Goal: Transaction & Acquisition: Purchase product/service

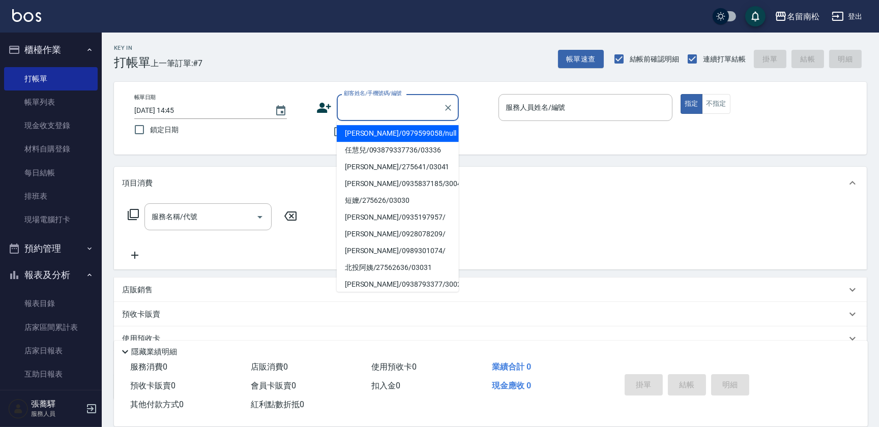
click at [394, 109] on input "顧客姓名/手機號碼/編號" at bounding box center [390, 108] width 98 height 18
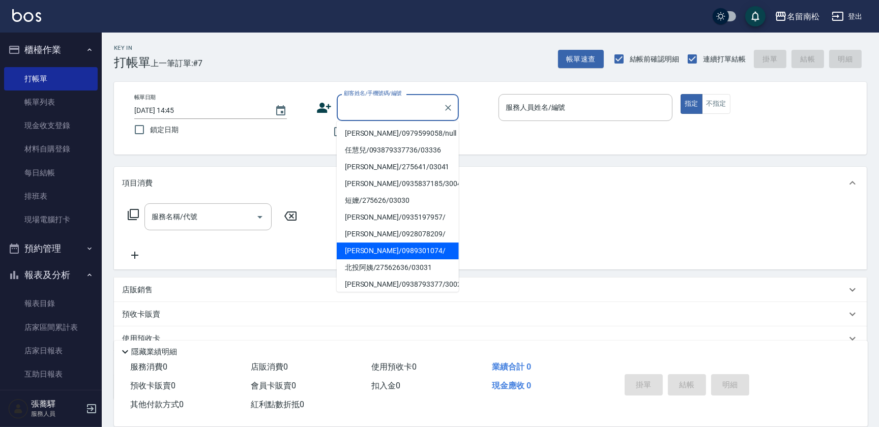
click at [397, 253] on li "[PERSON_NAME]/0989301074/" at bounding box center [398, 251] width 122 height 17
type input "[PERSON_NAME]/0989301074/"
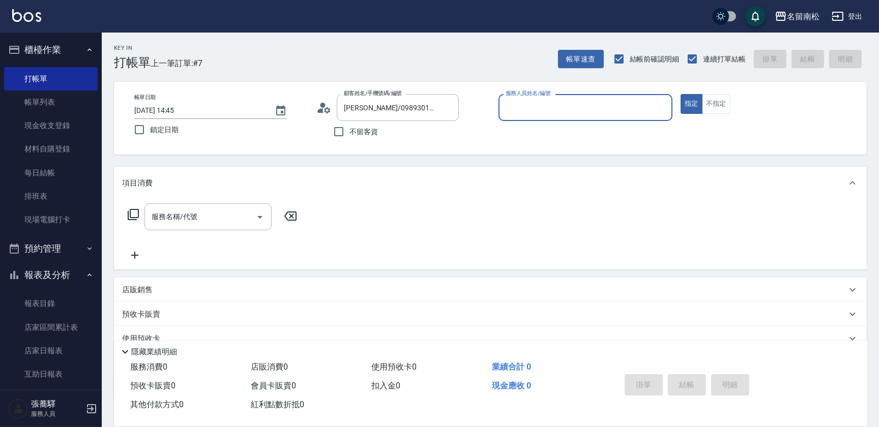
type input "[PERSON_NAME]04"
click at [681, 94] on button "指定" at bounding box center [692, 104] width 22 height 20
type button "true"
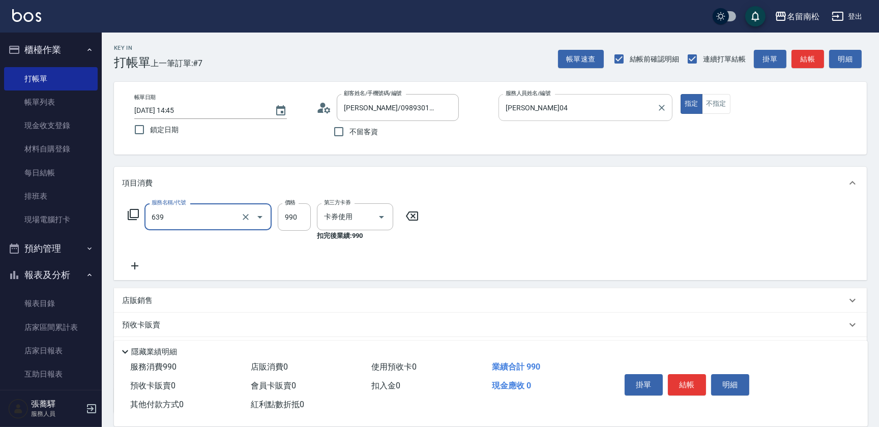
type input "(芙)蘆薈髮膜套卡(自材)(639)"
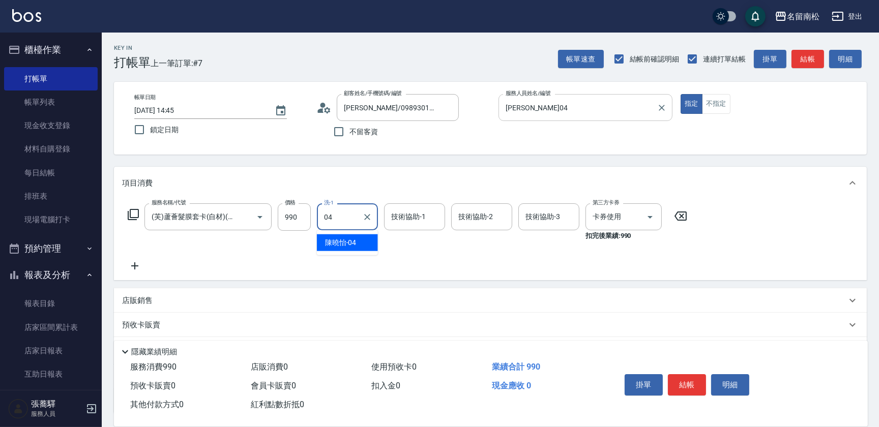
type input "[PERSON_NAME]04"
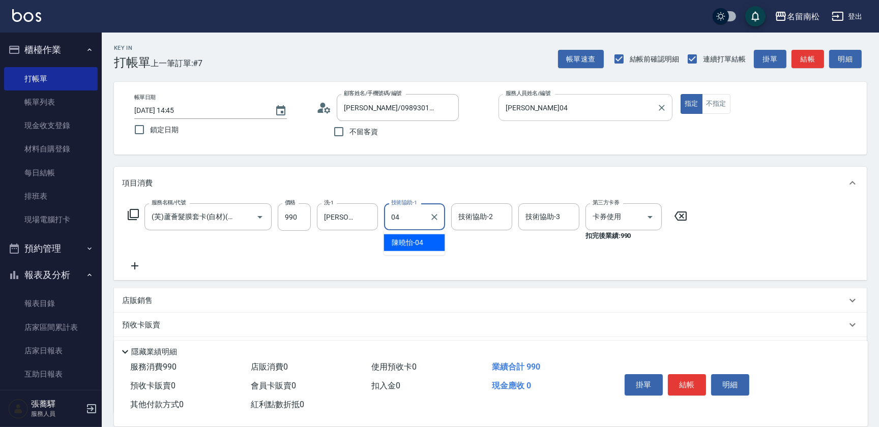
type input "[PERSON_NAME]04"
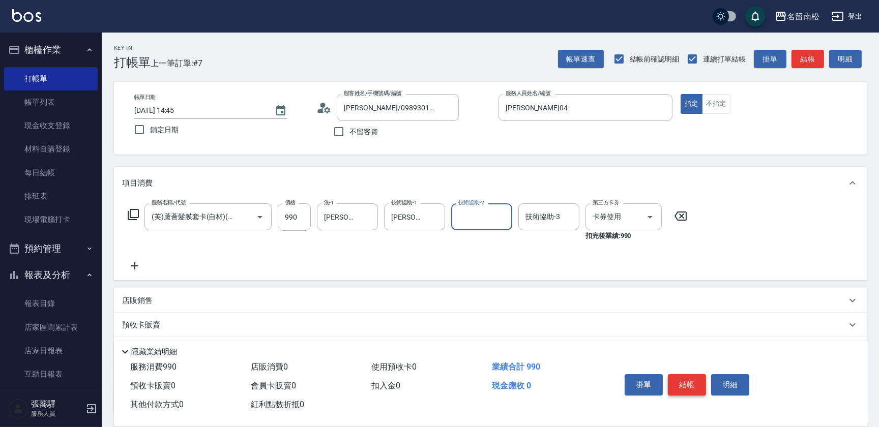
click at [698, 385] on button "結帳" at bounding box center [687, 384] width 38 height 21
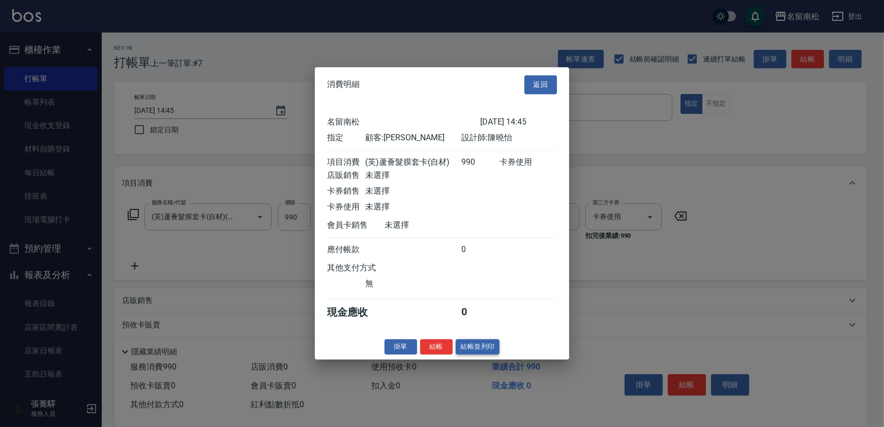
click at [478, 344] on button "結帳並列印" at bounding box center [478, 347] width 44 height 16
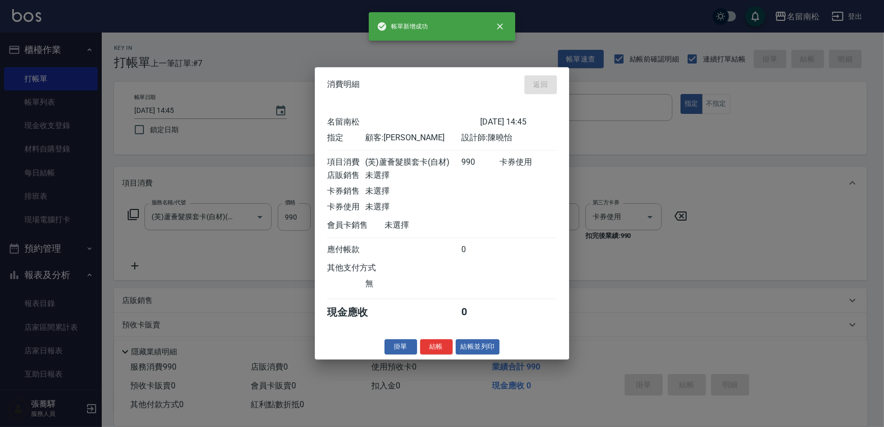
type input "[DATE] 16:14"
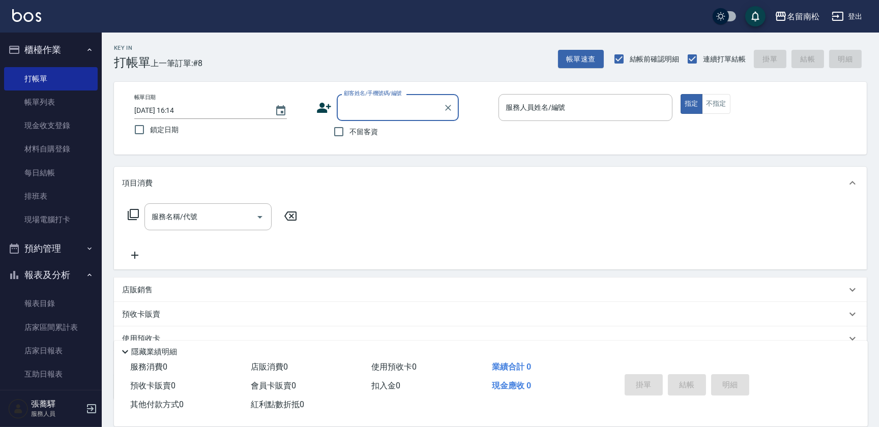
click at [388, 108] on div "顧客姓名/手機號碼/編號 顧客姓名/手機號碼/編號" at bounding box center [398, 107] width 122 height 27
click at [385, 114] on input "顧客姓名/手機號碼/編號" at bounding box center [390, 108] width 98 height 18
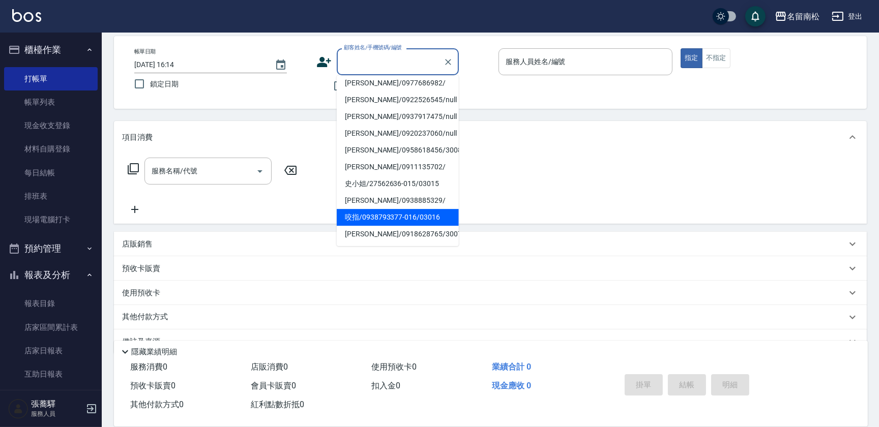
scroll to position [46, 0]
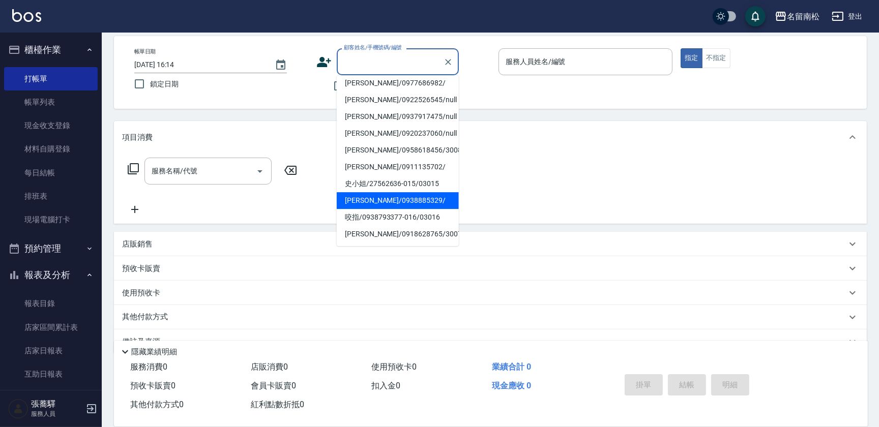
click at [383, 194] on li "[PERSON_NAME]/0938885329/" at bounding box center [398, 200] width 122 height 17
type input "[PERSON_NAME]/0938885329/"
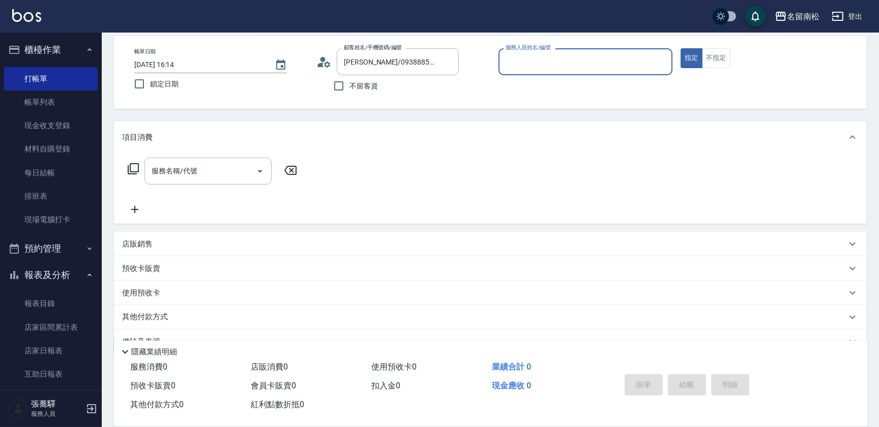
type input "[PERSON_NAME]04"
click at [681, 48] on button "指定" at bounding box center [692, 58] width 22 height 20
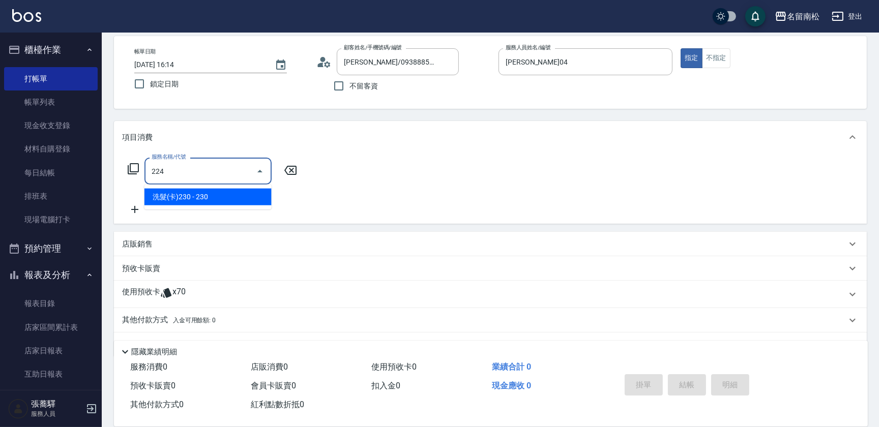
type input "洗髮(卡)230(224)"
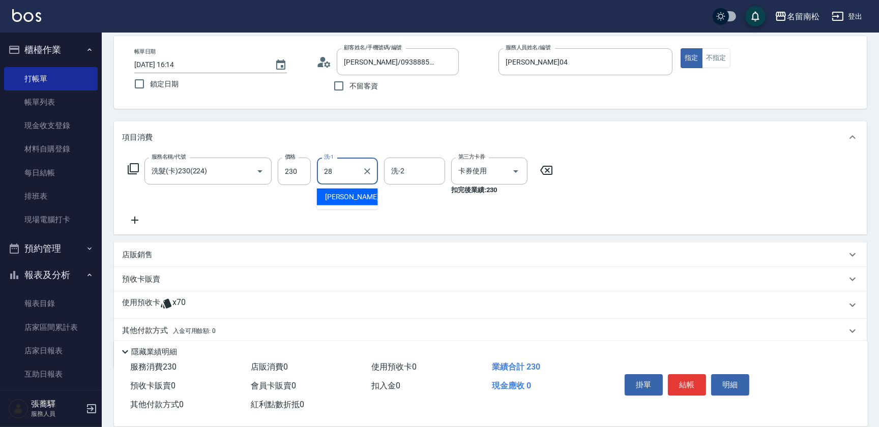
type input "[PERSON_NAME]-28"
click at [690, 387] on button "結帳" at bounding box center [687, 384] width 38 height 21
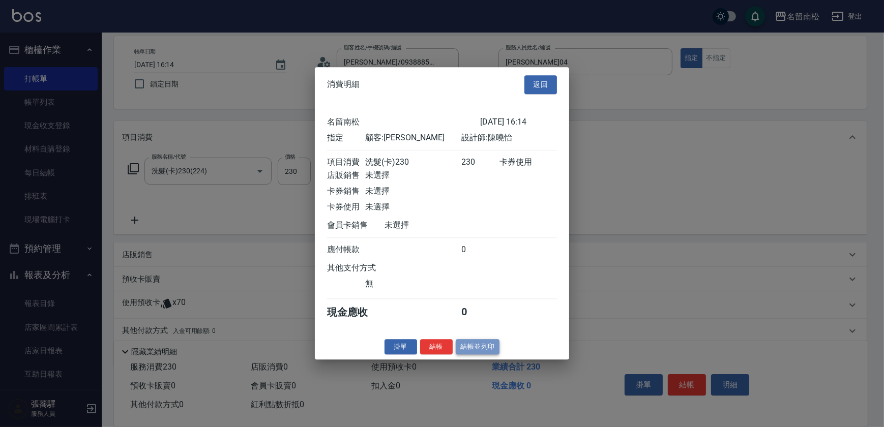
click at [476, 346] on button "結帳並列印" at bounding box center [478, 347] width 44 height 16
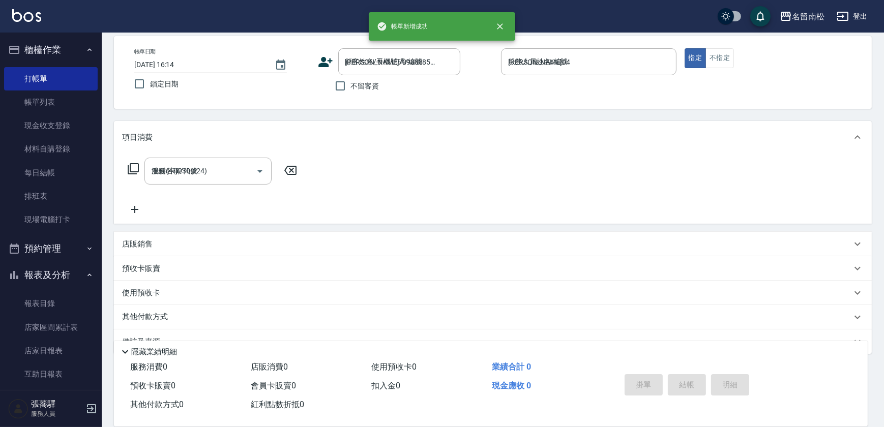
type input "[DATE] 16:15"
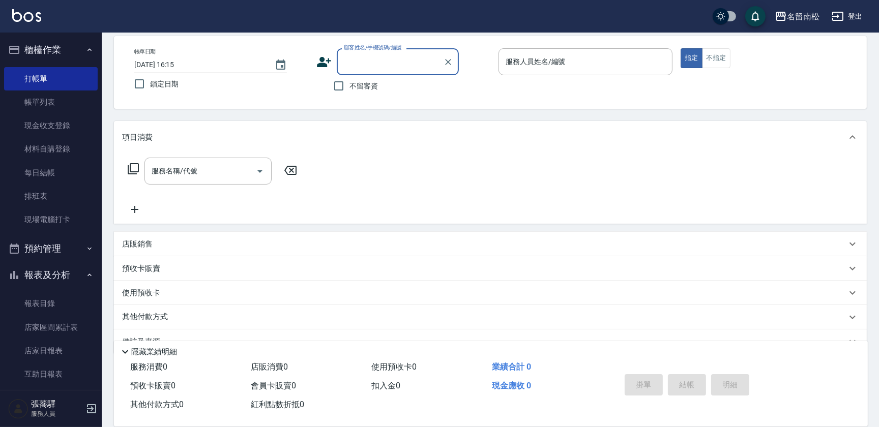
click at [385, 65] on div "顧客姓名/手機號碼/編號 顧客姓名/手機號碼/編號" at bounding box center [398, 61] width 122 height 27
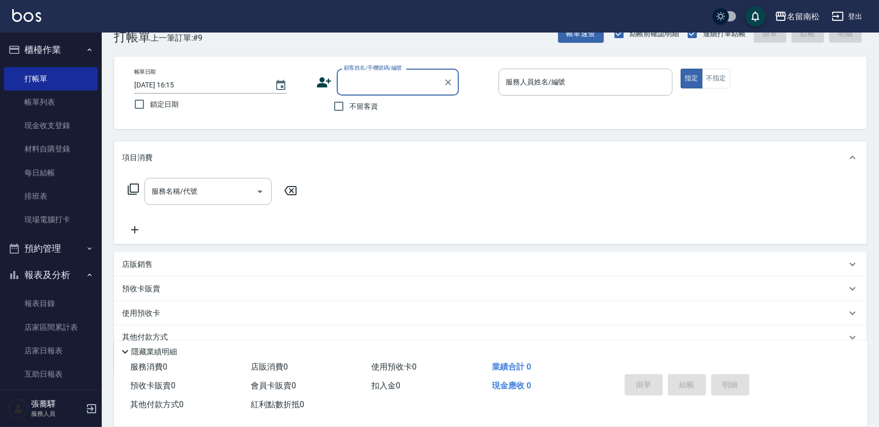
scroll to position [0, 0]
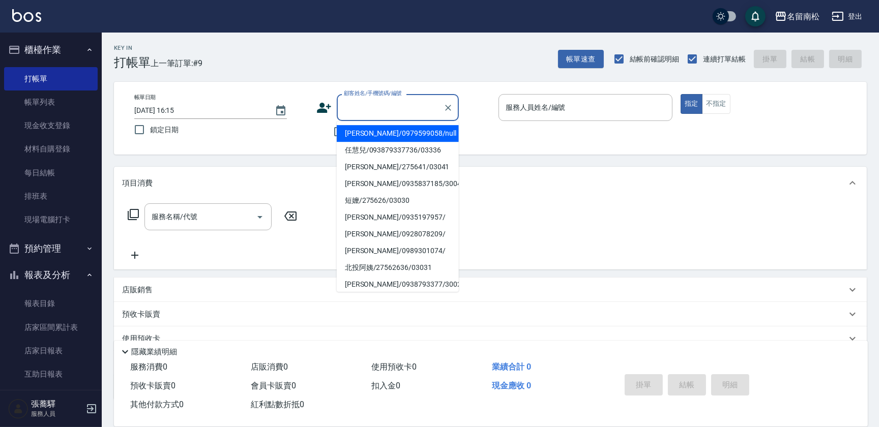
click at [387, 108] on input "顧客姓名/手機號碼/編號" at bounding box center [390, 108] width 98 height 18
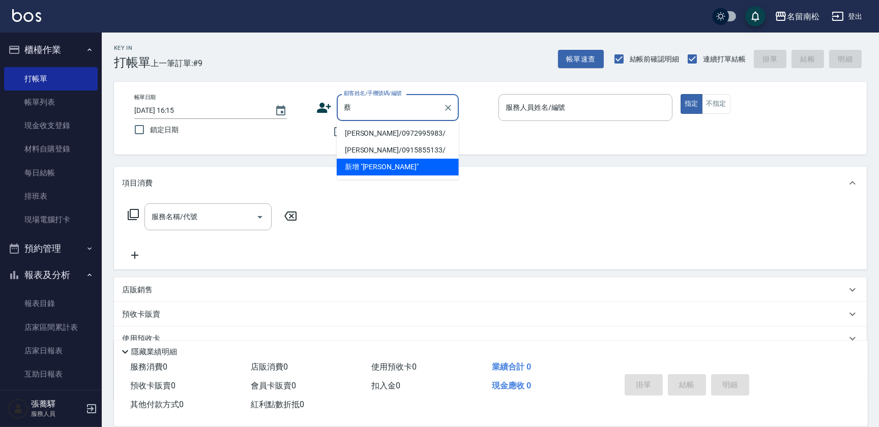
click at [383, 132] on li "[PERSON_NAME]/0972995983/" at bounding box center [398, 133] width 122 height 17
type input "[PERSON_NAME]/0972995983/"
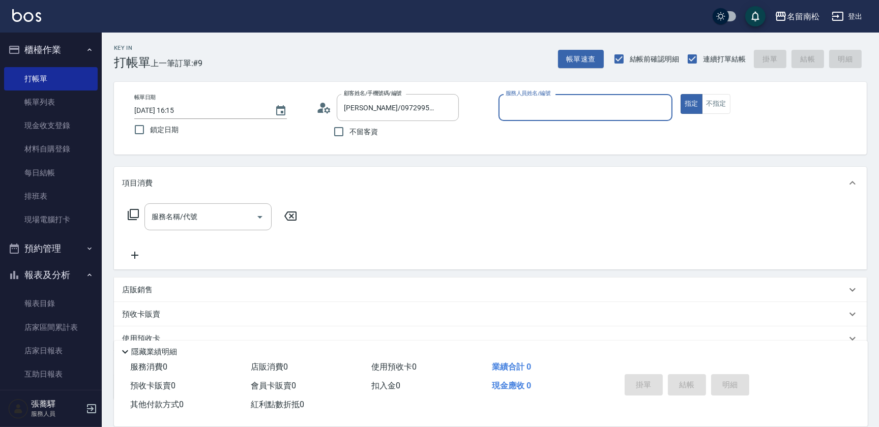
type input "[PERSON_NAME]04"
click at [681, 94] on button "指定" at bounding box center [692, 104] width 22 height 20
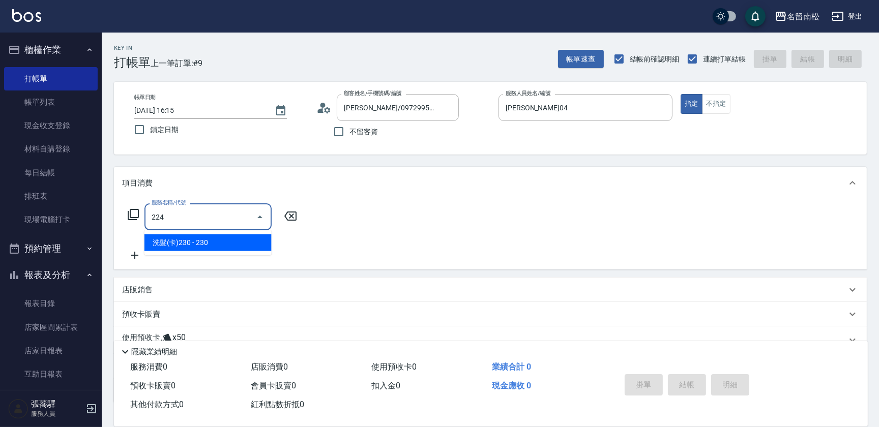
type input "洗髮(卡)230(224)"
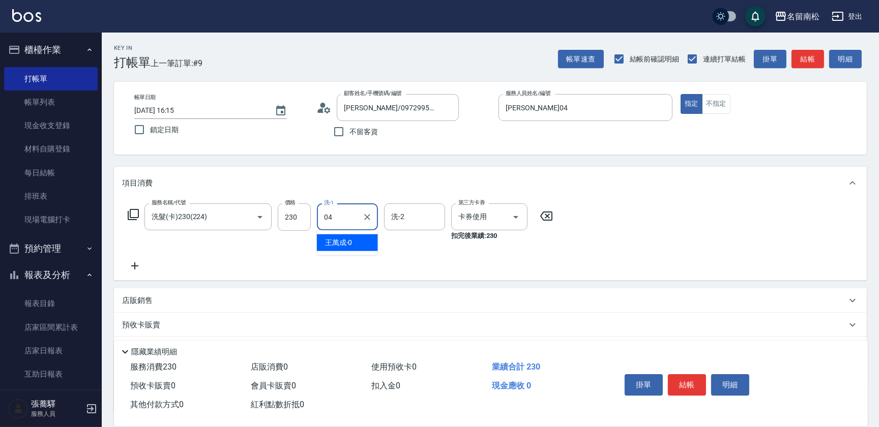
type input "[PERSON_NAME]04"
click at [691, 391] on button "結帳" at bounding box center [687, 384] width 38 height 21
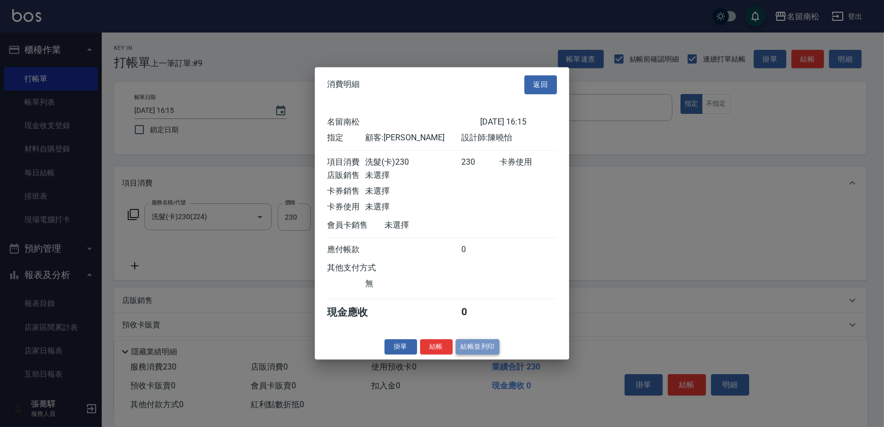
click at [487, 350] on button "結帳並列印" at bounding box center [478, 347] width 44 height 16
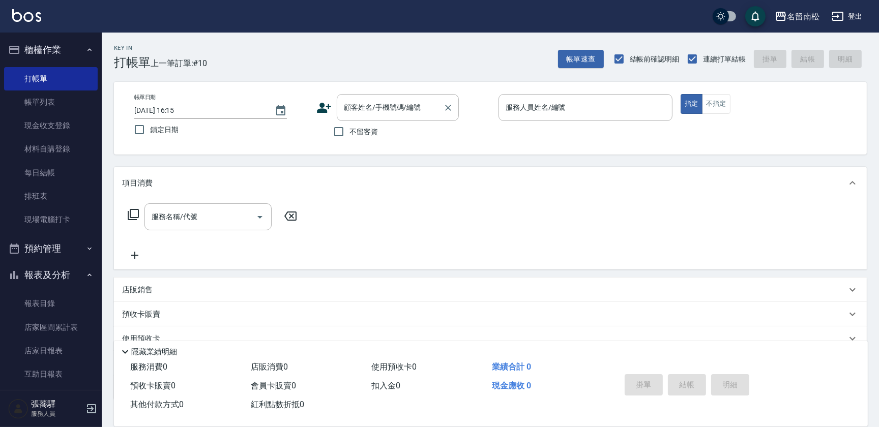
click at [363, 109] on div "顧客姓名/手機號碼/編號 顧客姓名/手機號碼/編號" at bounding box center [398, 107] width 122 height 27
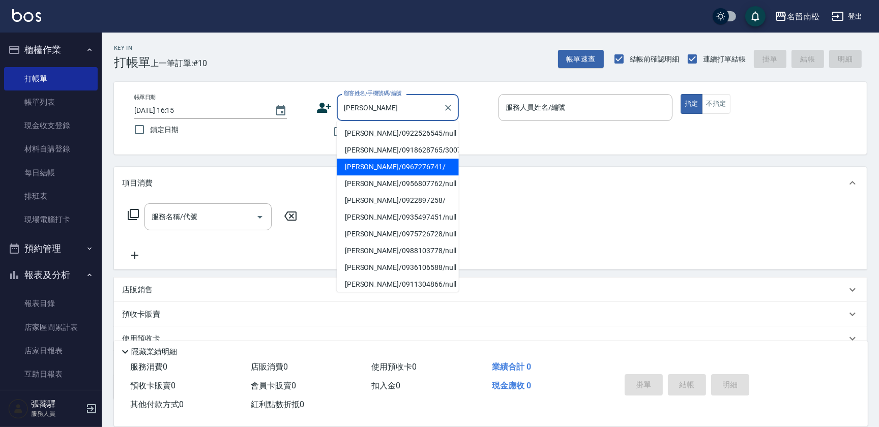
click at [377, 166] on li "[PERSON_NAME]/0967276741/" at bounding box center [398, 167] width 122 height 17
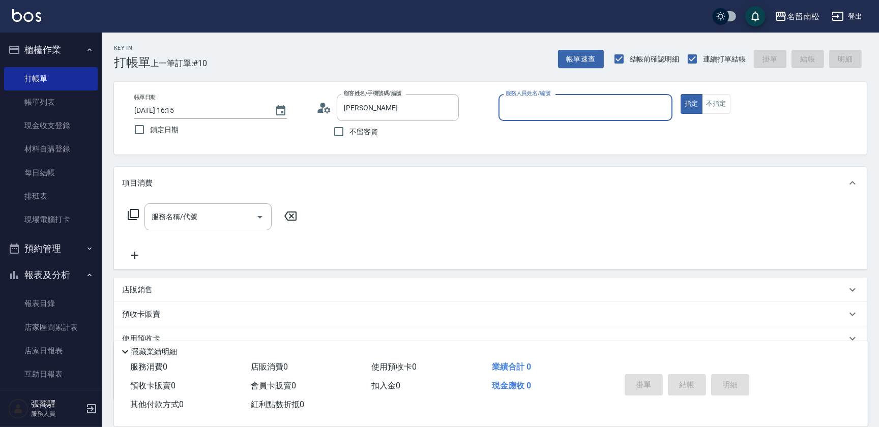
type input "[PERSON_NAME]/0967276741/"
type input "[PERSON_NAME]04"
click at [681, 94] on button "指定" at bounding box center [692, 104] width 22 height 20
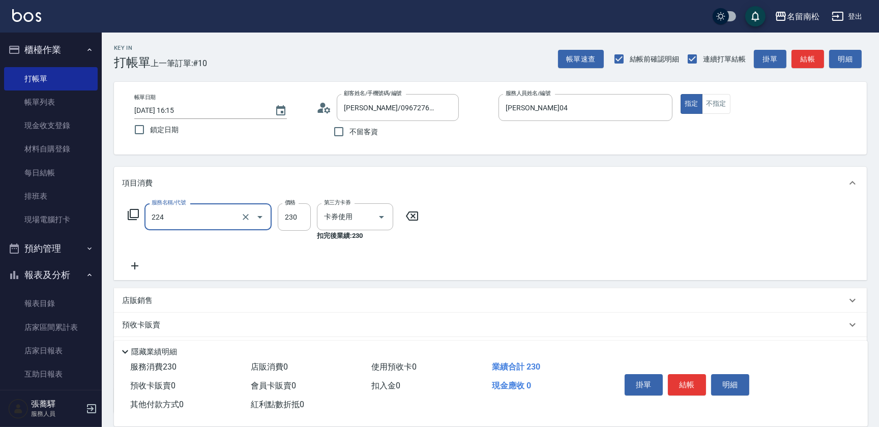
type input "洗髮(卡)230(224)"
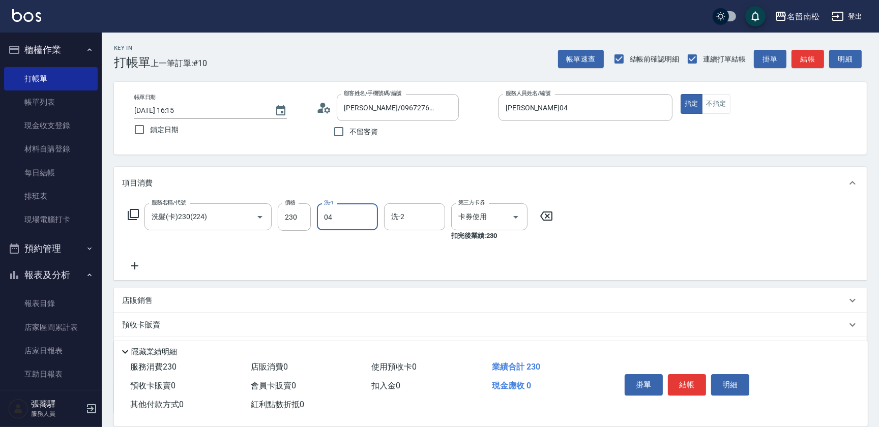
type input "[PERSON_NAME]04"
click at [682, 392] on button "結帳" at bounding box center [687, 384] width 38 height 21
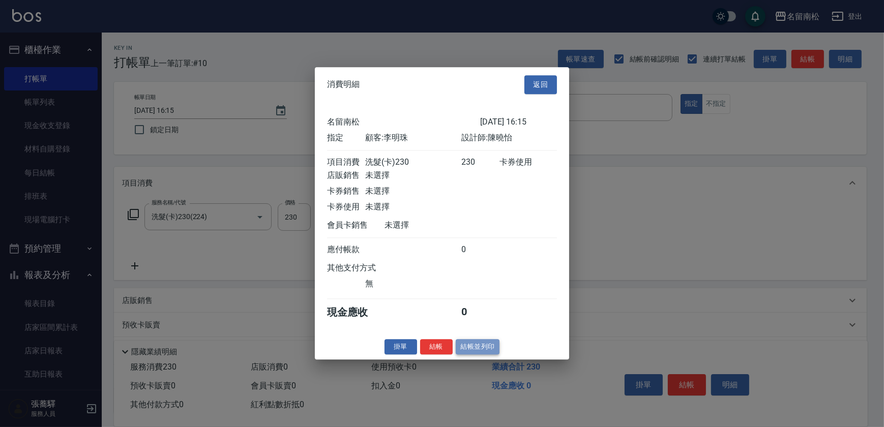
click at [491, 352] on button "結帳並列印" at bounding box center [478, 347] width 44 height 16
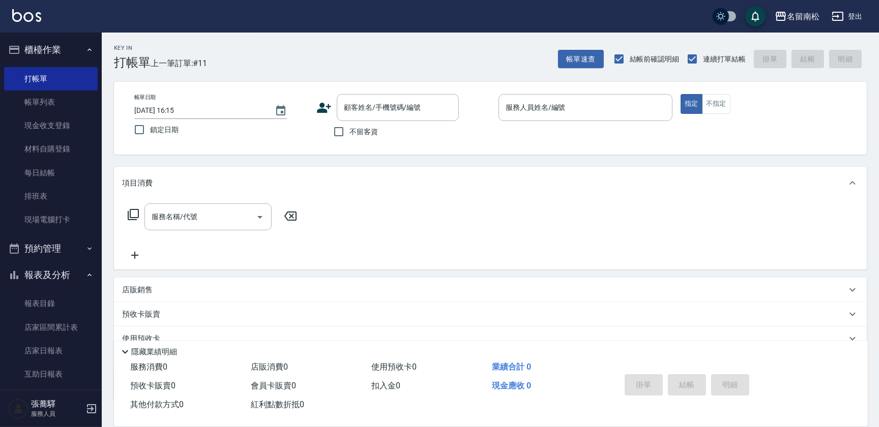
click at [605, 93] on div "帳單日期 [DATE] 16:15 鎖定日期 顧客姓名/手機號碼/編號 顧客姓名/手機號碼/編號 不留客資 服務人員姓名/編號 服務人員姓名/編號 指定 不指定" at bounding box center [490, 118] width 753 height 73
click at [356, 127] on span "不留客資" at bounding box center [364, 132] width 28 height 11
click at [350, 127] on input "不留客資" at bounding box center [338, 131] width 21 height 21
checkbox input "true"
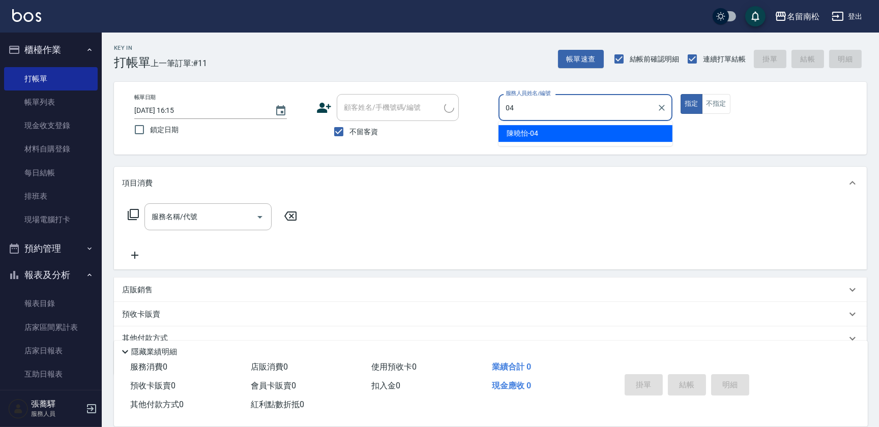
type input "[PERSON_NAME]04"
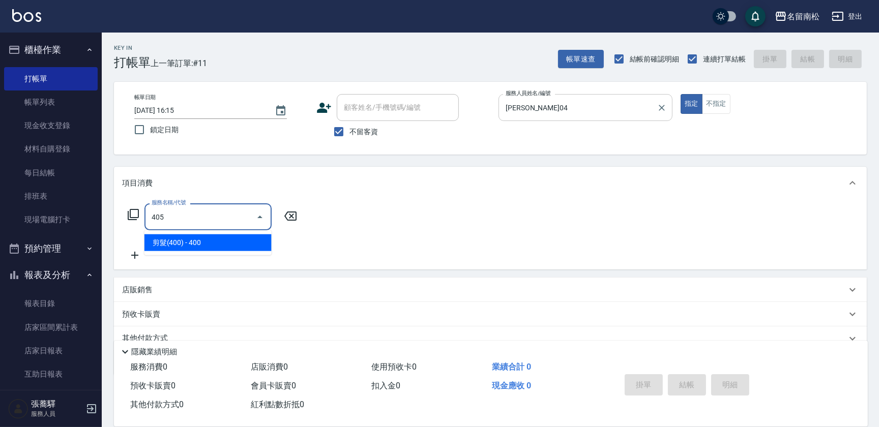
type input "剪髮(400)(405)"
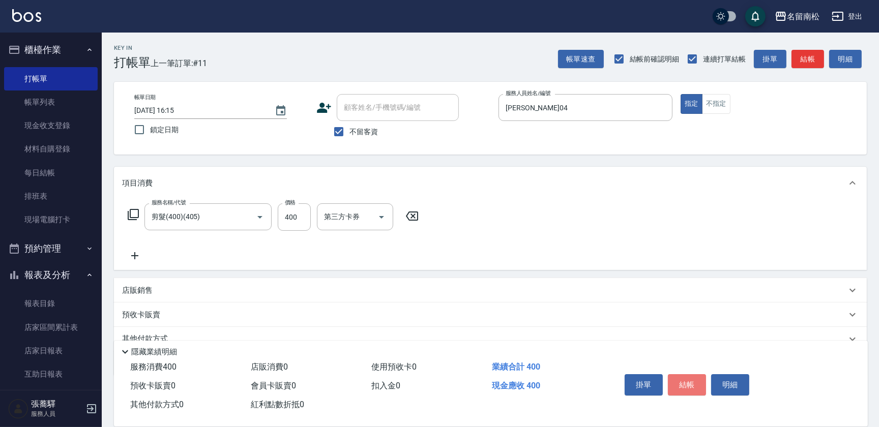
drag, startPoint x: 682, startPoint y: 377, endPoint x: 661, endPoint y: 371, distance: 22.4
click at [682, 377] on button "結帳" at bounding box center [687, 384] width 38 height 21
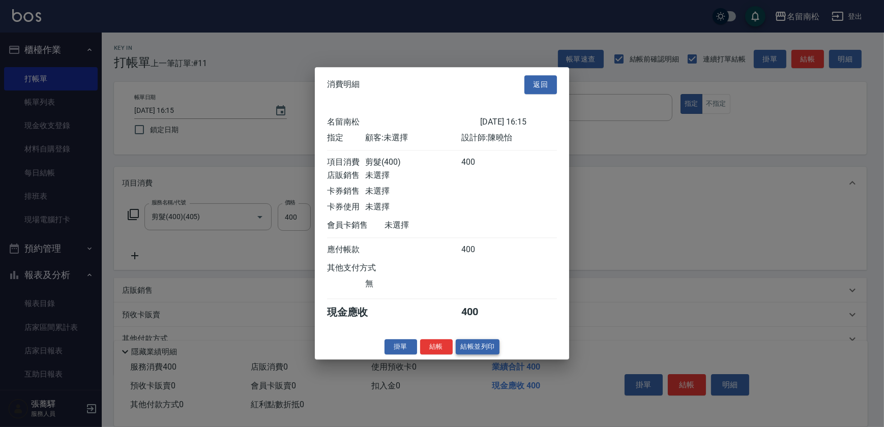
click at [496, 348] on button "結帳並列印" at bounding box center [478, 347] width 44 height 16
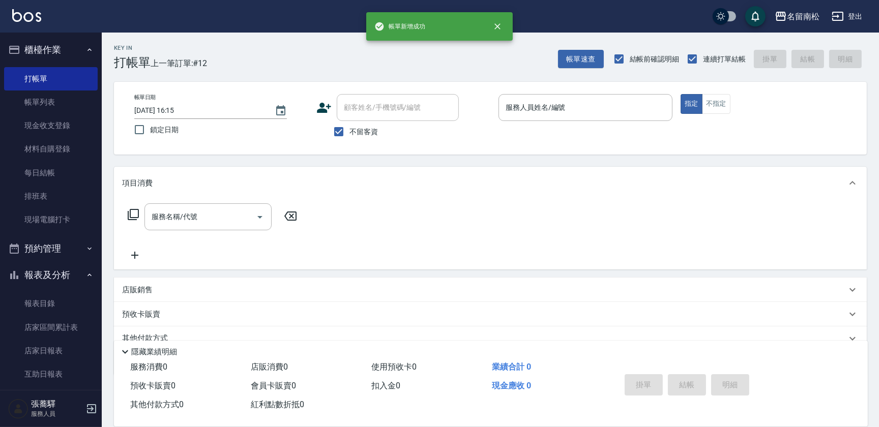
click at [562, 104] on div "服務人員姓名/編號 服務人員姓名/編號" at bounding box center [586, 107] width 174 height 27
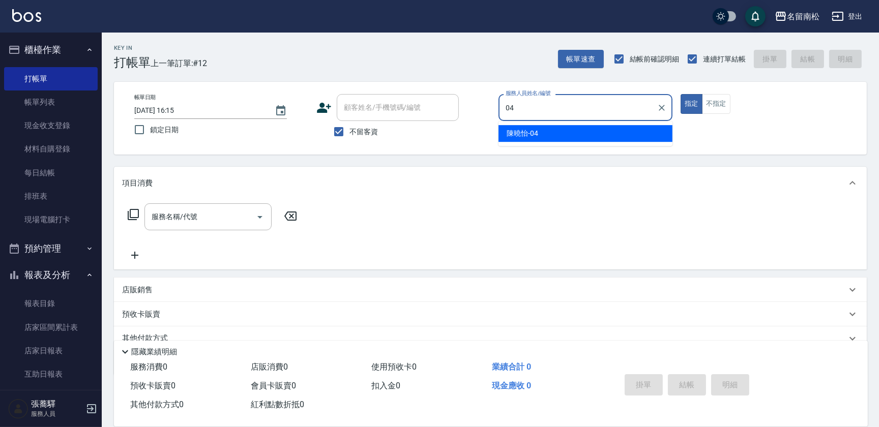
type input "[PERSON_NAME]04"
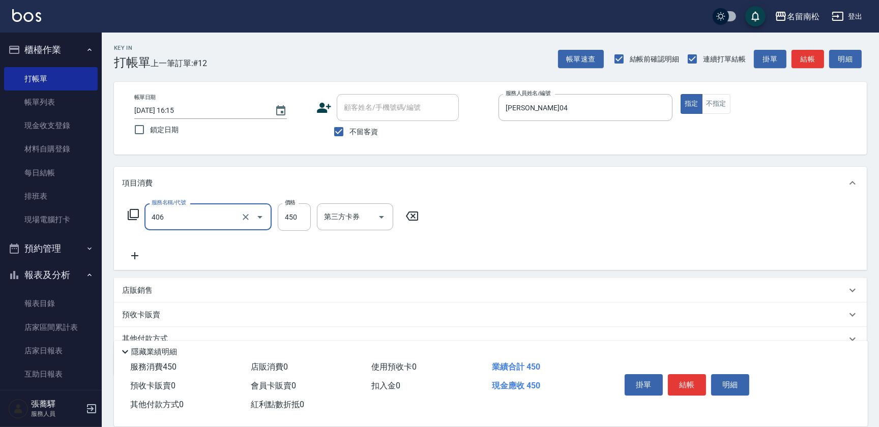
type input "剪髮(450)(406)"
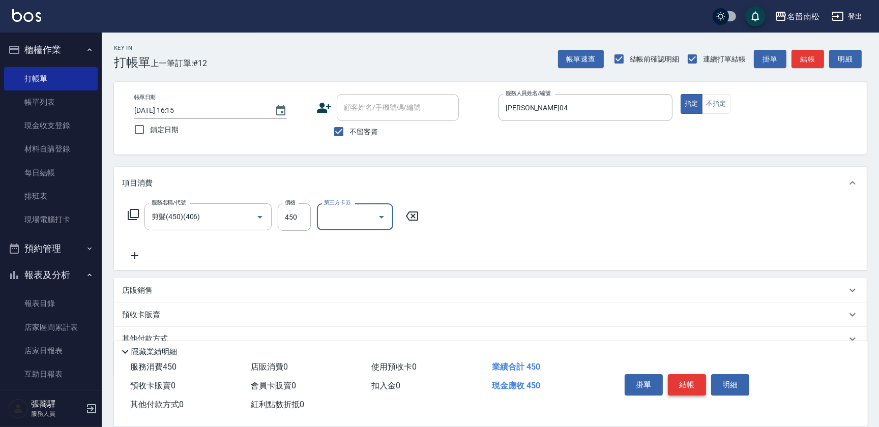
click at [696, 380] on button "結帳" at bounding box center [687, 384] width 38 height 21
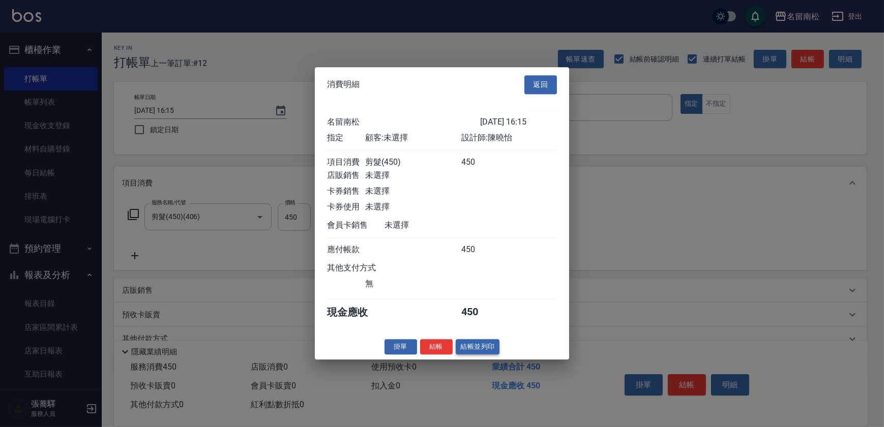
click at [483, 351] on button "結帳並列印" at bounding box center [478, 347] width 44 height 16
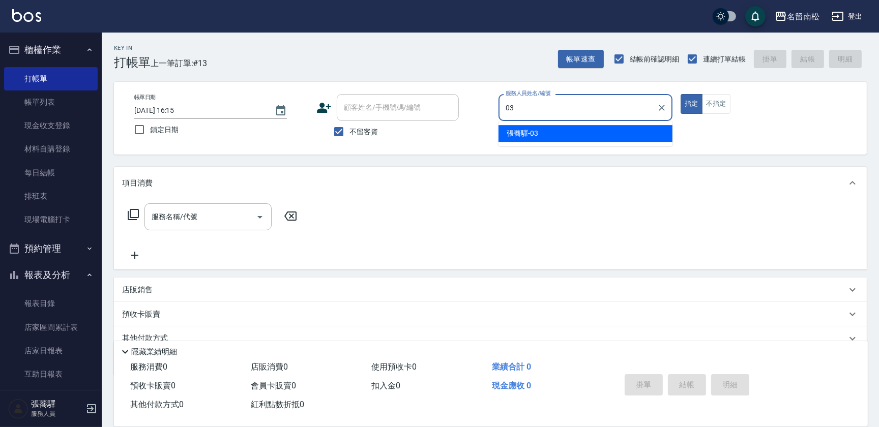
type input "張蕎驛-03"
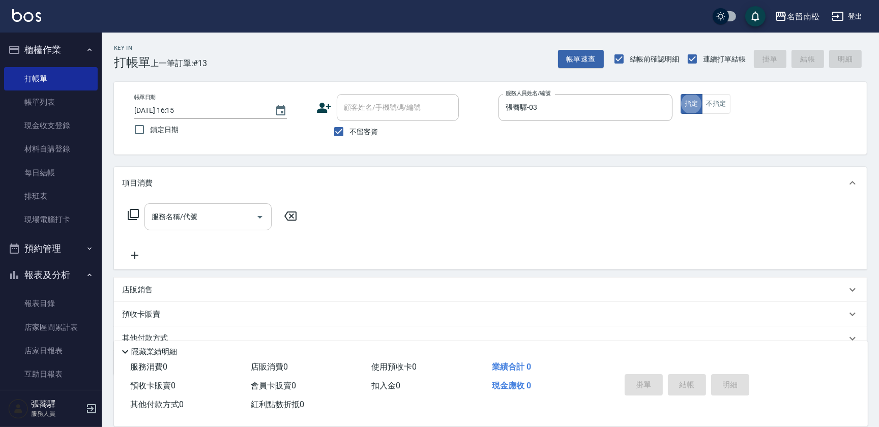
click at [195, 207] on div "服務名稱/代號" at bounding box center [207, 216] width 127 height 27
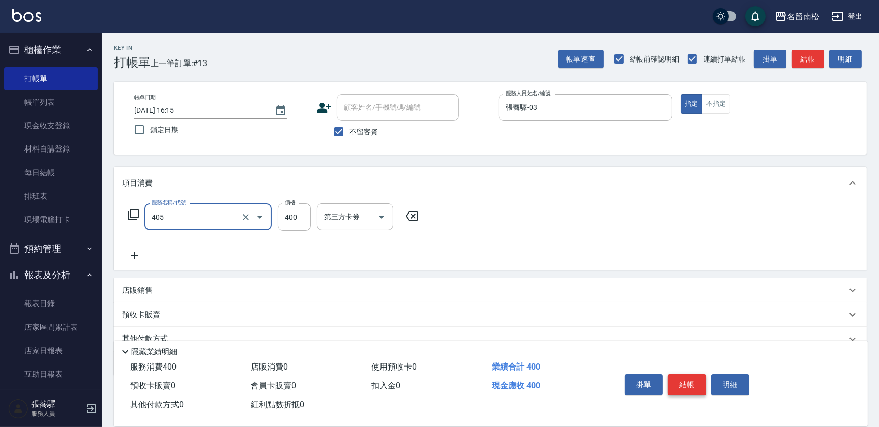
type input "剪髮(400)(405)"
click at [683, 379] on button "結帳" at bounding box center [687, 384] width 38 height 21
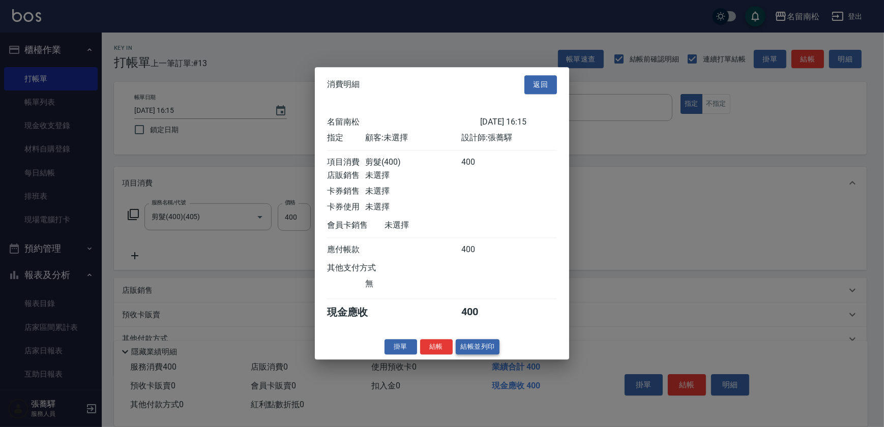
click at [486, 351] on button "結帳並列印" at bounding box center [478, 347] width 44 height 16
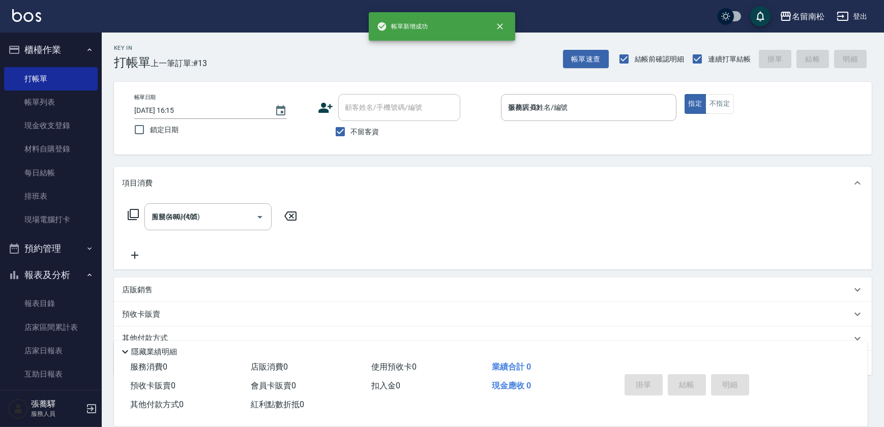
type input "[DATE] 16:35"
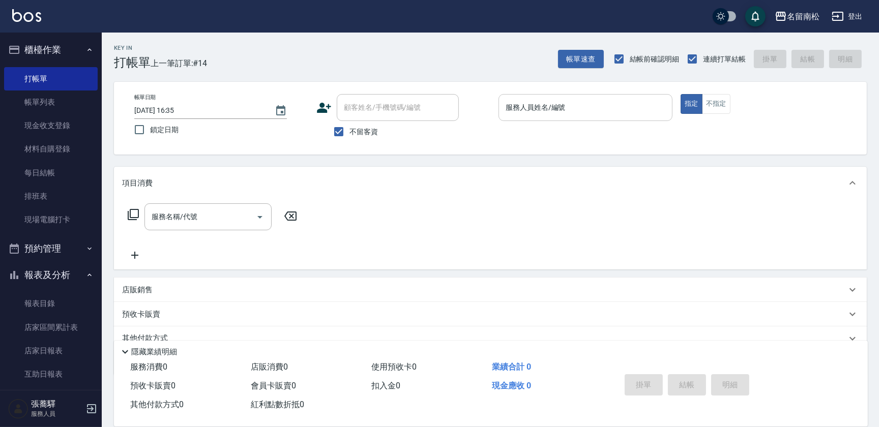
click at [641, 100] on input "服務人員姓名/編號" at bounding box center [585, 108] width 165 height 18
type input "[PERSON_NAME]-001"
click at [205, 216] on input "服務名稱/代號" at bounding box center [200, 217] width 103 height 18
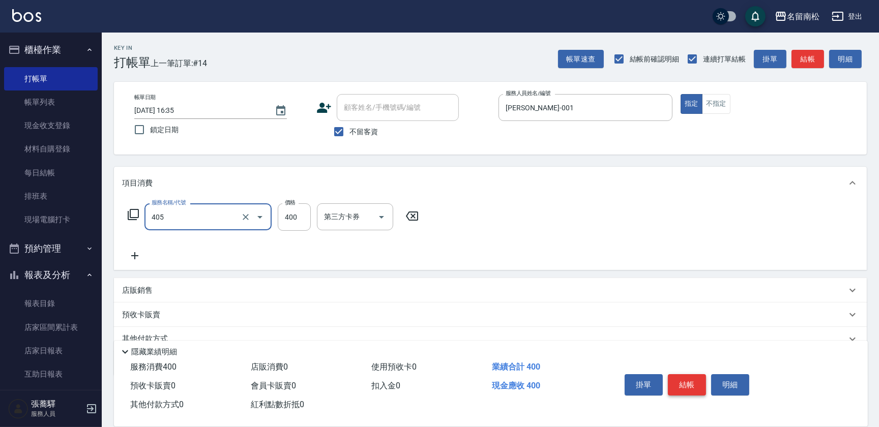
type input "剪髮(400)(405)"
click at [692, 383] on button "結帳" at bounding box center [687, 384] width 38 height 21
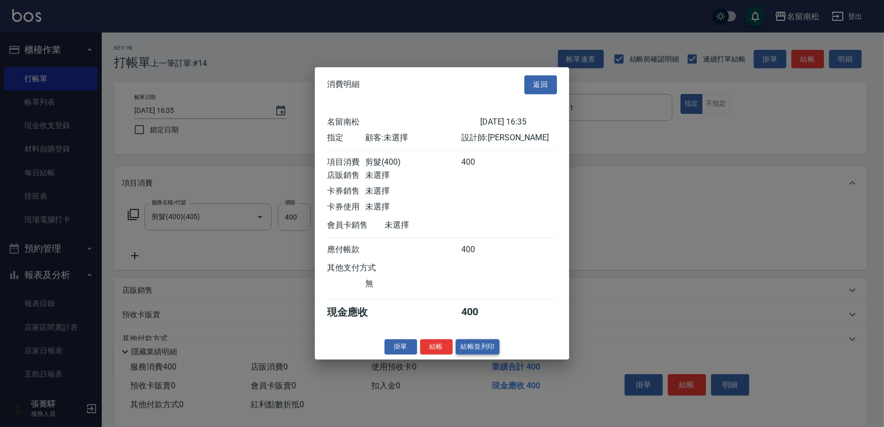
click at [469, 348] on button "結帳並列印" at bounding box center [478, 347] width 44 height 16
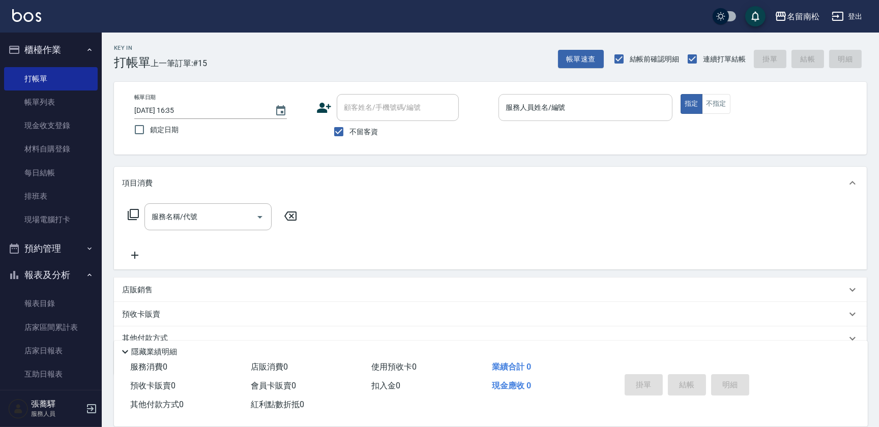
click at [615, 104] on input "服務人員姓名/編號" at bounding box center [585, 108] width 165 height 18
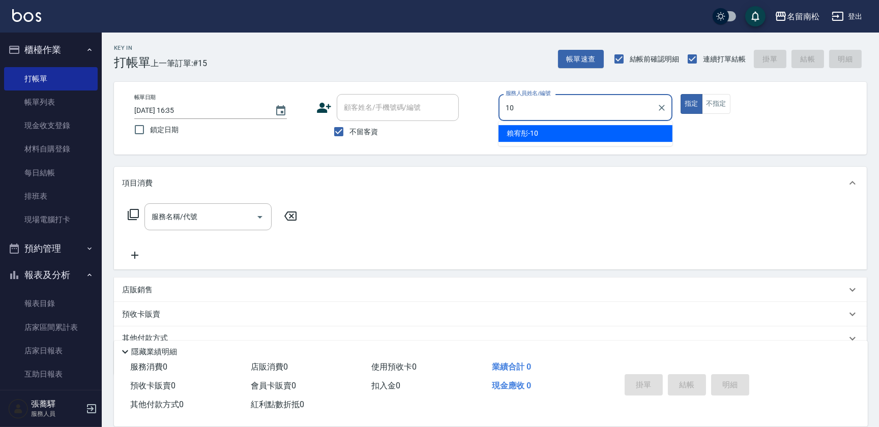
type input "賴宥彤-10"
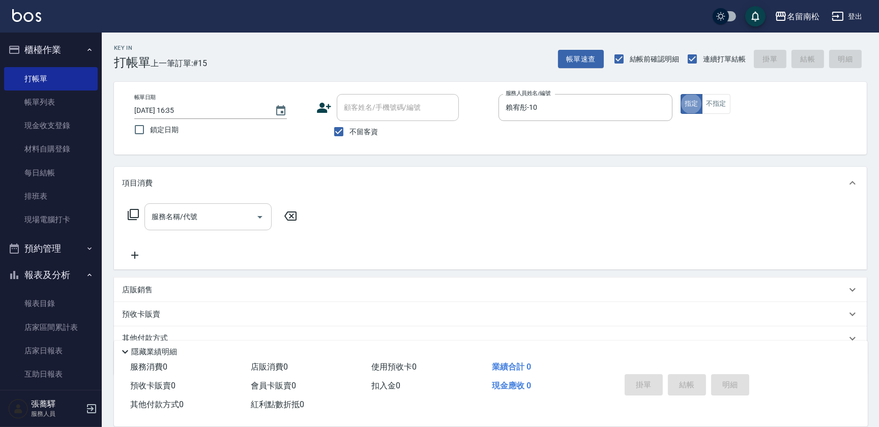
click at [184, 227] on div "服務名稱/代號" at bounding box center [207, 216] width 127 height 27
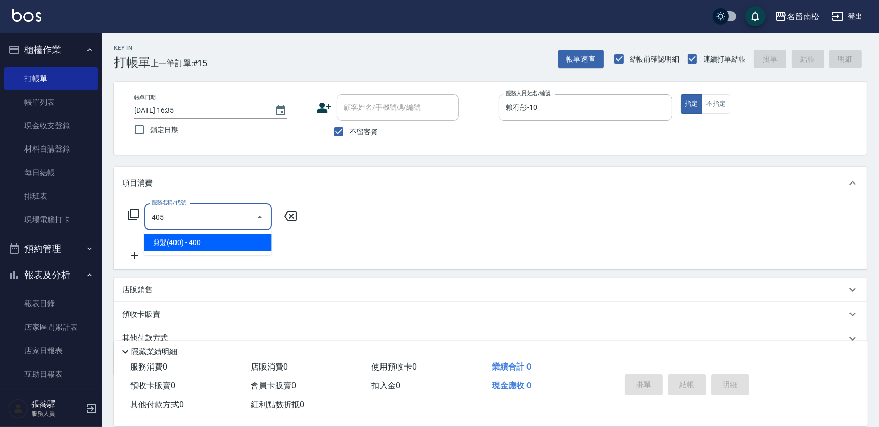
click at [190, 247] on span "剪髮(400) - 400" at bounding box center [207, 243] width 127 height 17
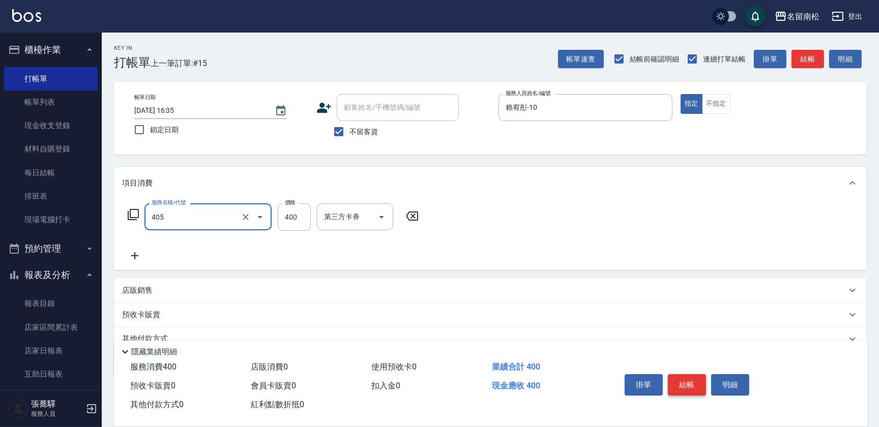
type input "剪髮(400)(405)"
click at [690, 385] on button "結帳" at bounding box center [687, 384] width 38 height 21
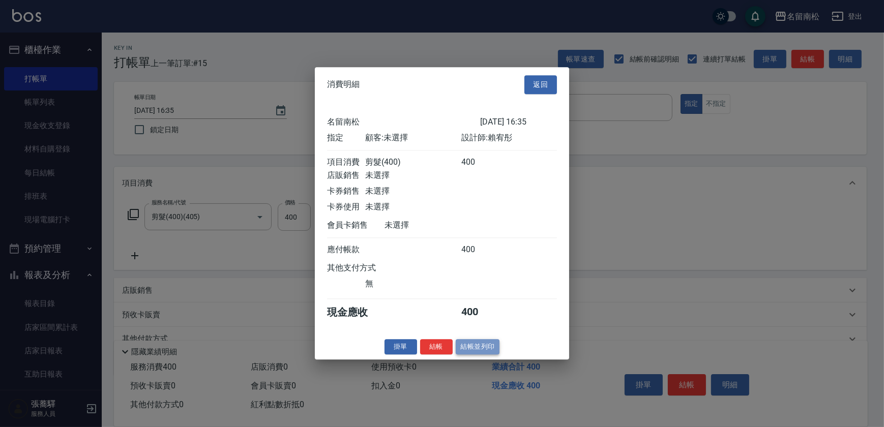
click at [465, 346] on button "結帳並列印" at bounding box center [478, 347] width 44 height 16
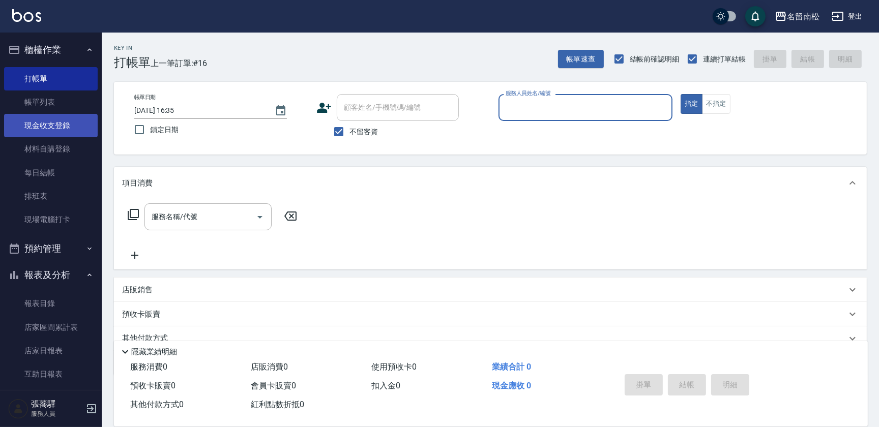
click at [53, 125] on link "現金收支登錄" at bounding box center [51, 125] width 94 height 23
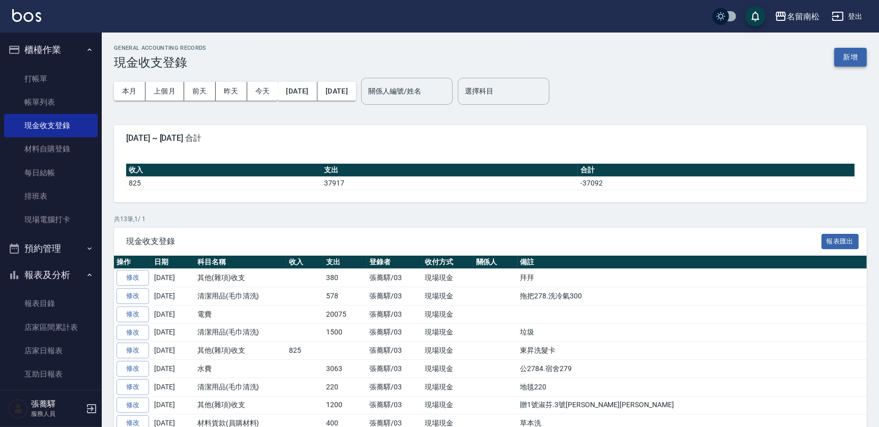
click at [853, 60] on button "新增" at bounding box center [850, 57] width 33 height 19
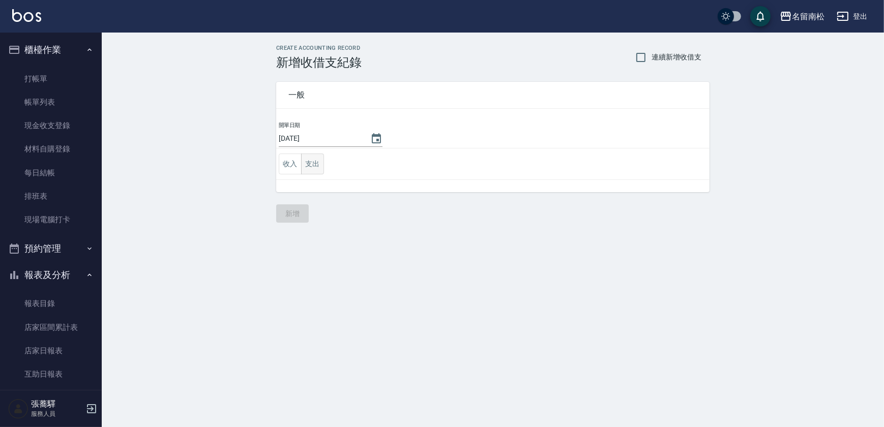
click at [313, 163] on button "支出" at bounding box center [312, 164] width 23 height 21
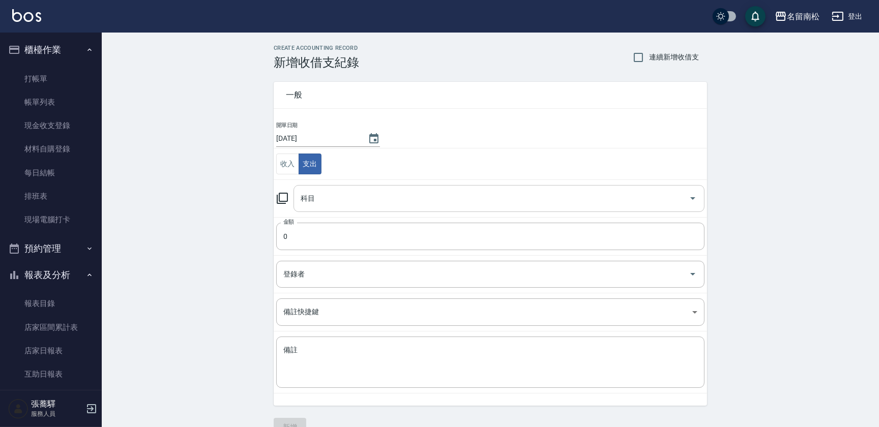
click at [338, 188] on div "科目" at bounding box center [499, 198] width 411 height 27
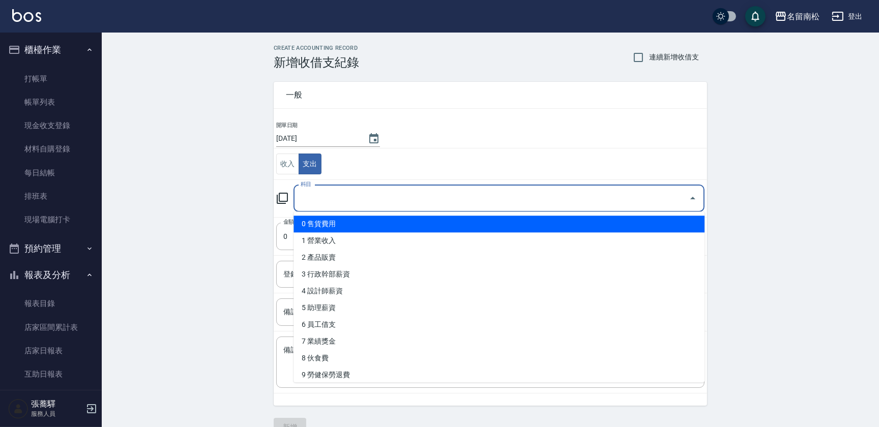
click at [697, 217] on li "0 售貨費用" at bounding box center [499, 224] width 411 height 17
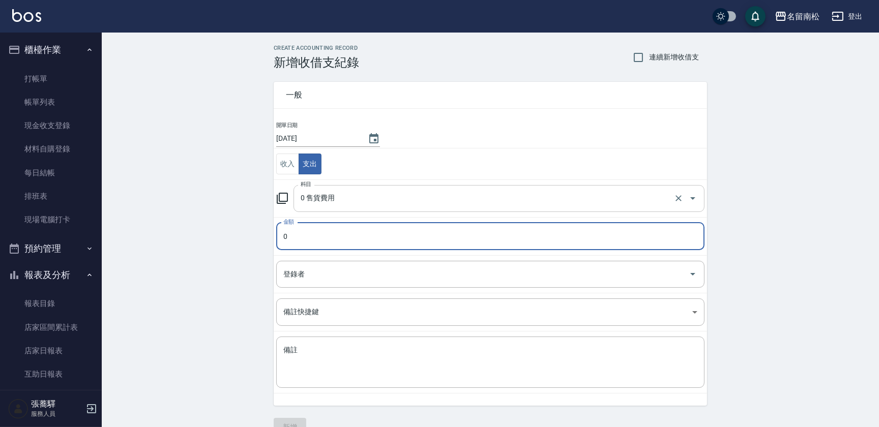
click at [692, 204] on button "Open" at bounding box center [693, 198] width 16 height 16
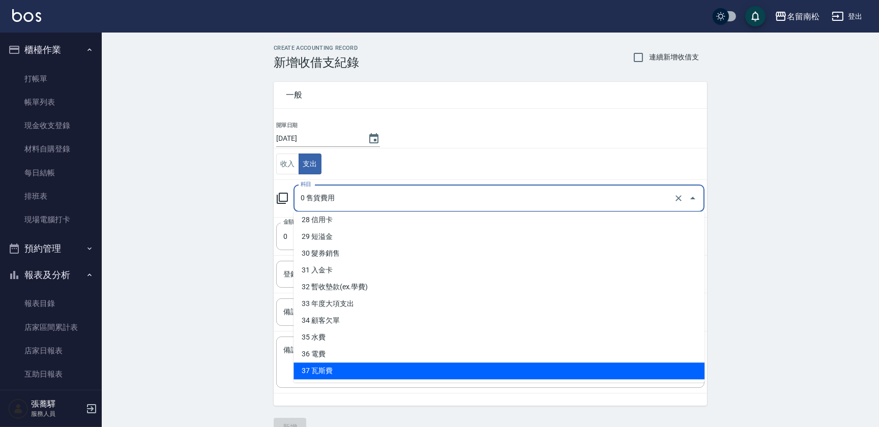
scroll to position [406, 0]
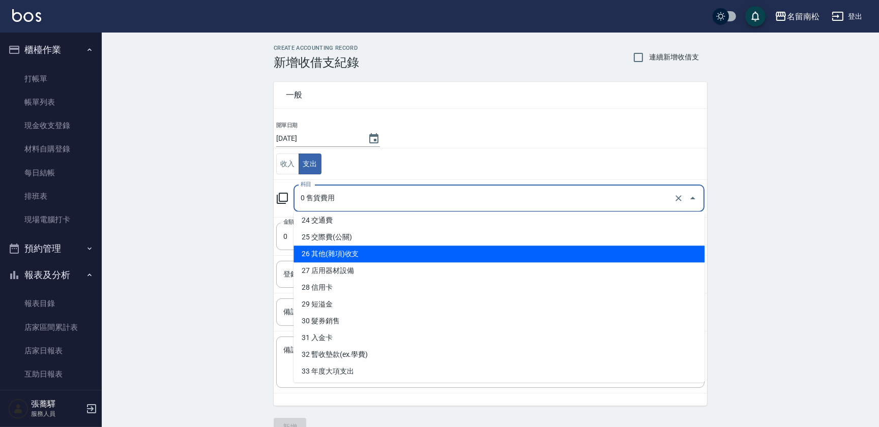
click at [424, 258] on li "26 其他(雜項)收支" at bounding box center [499, 254] width 411 height 17
type input "26 其他(雜項)收支"
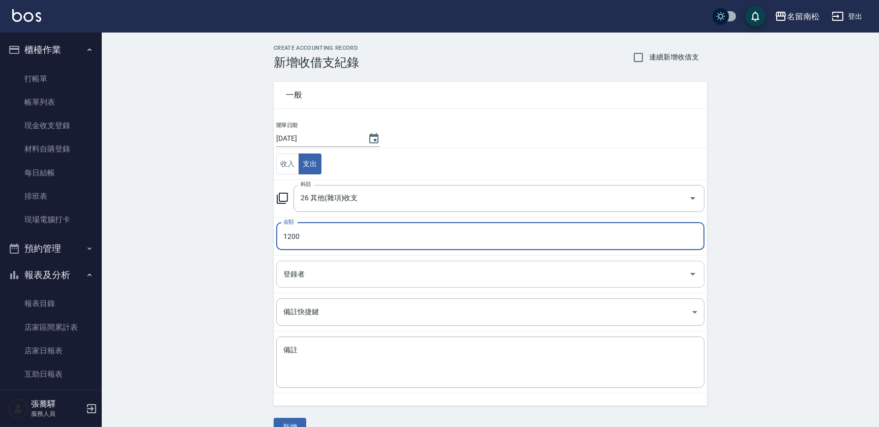
type input "1200"
click at [389, 277] on input "登錄者" at bounding box center [483, 275] width 404 height 18
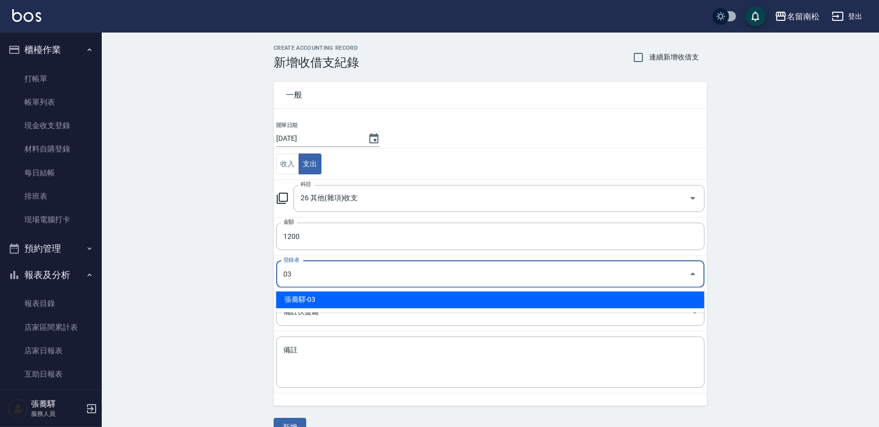
type input "張蕎驛-03"
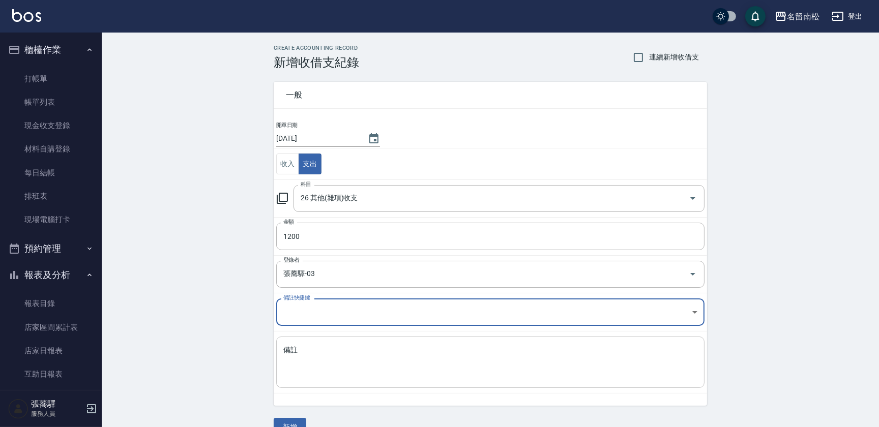
click at [395, 363] on textarea "備註" at bounding box center [490, 362] width 414 height 35
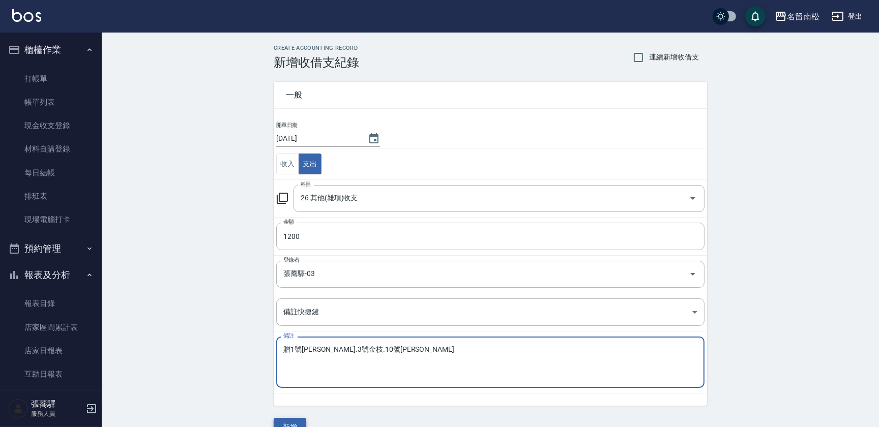
type textarea "贈1號[PERSON_NAME].3號金枝.10號[PERSON_NAME]"
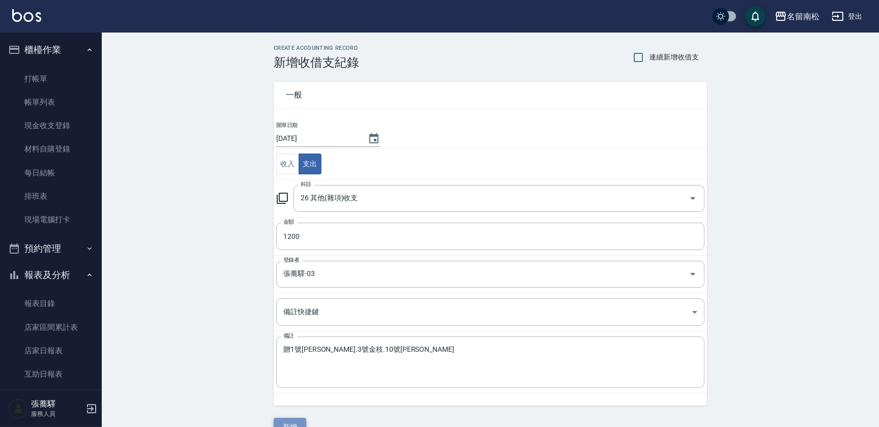
click at [290, 418] on button "新增" at bounding box center [290, 427] width 33 height 19
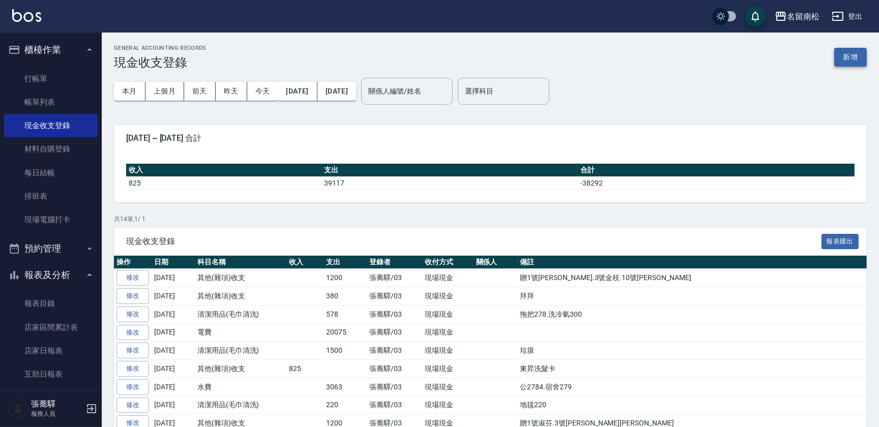
click at [855, 55] on button "新增" at bounding box center [850, 57] width 33 height 19
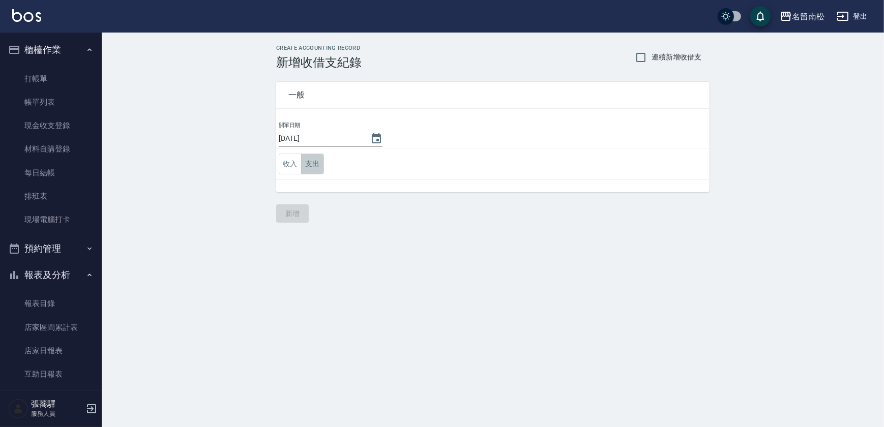
click at [322, 161] on button "支出" at bounding box center [312, 164] width 23 height 21
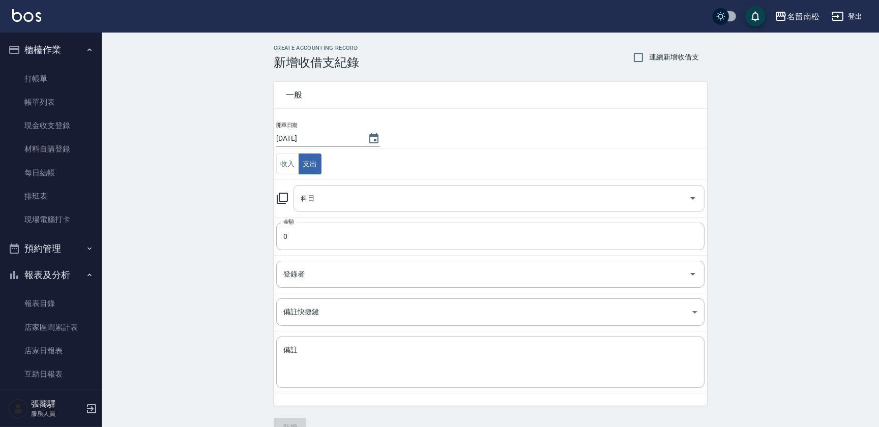
click at [346, 190] on input "科目" at bounding box center [491, 199] width 387 height 18
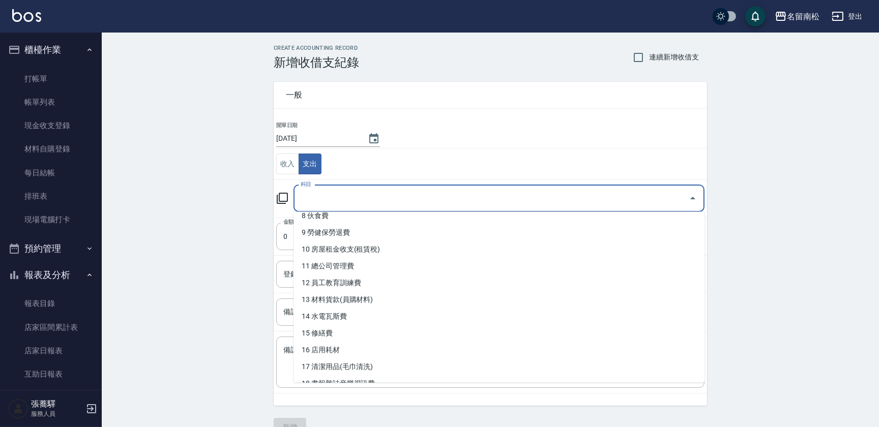
scroll to position [200, 0]
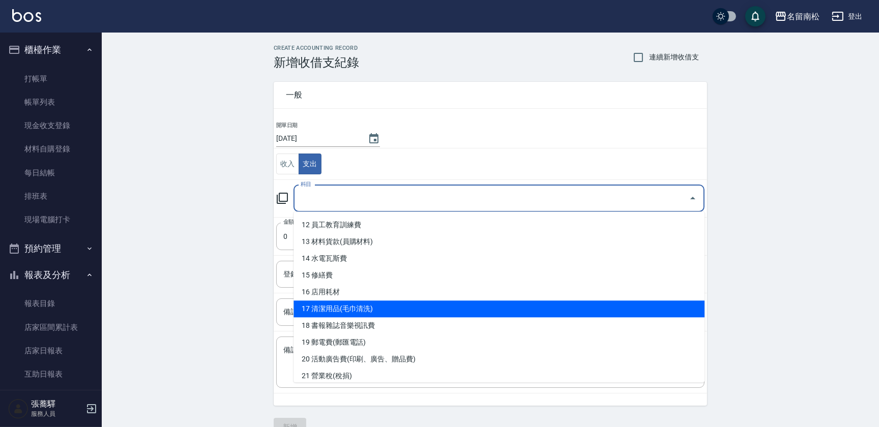
click at [502, 311] on li "17 清潔用品(毛巾清洗)" at bounding box center [499, 309] width 411 height 17
type input "17 清潔用品(毛巾清洗)"
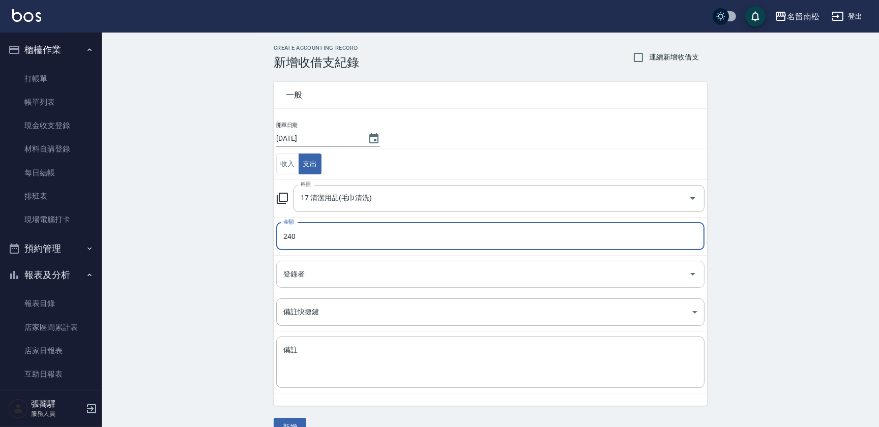
type input "240"
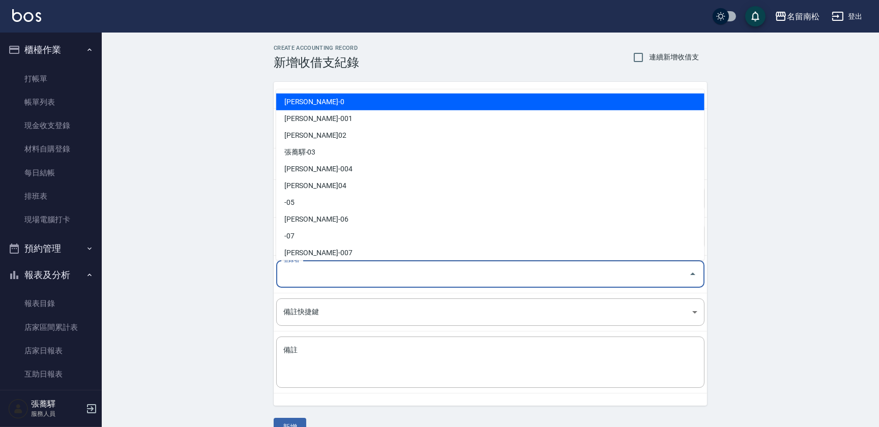
click at [432, 273] on input "登錄者" at bounding box center [483, 275] width 404 height 18
type input "張蕎驛-03"
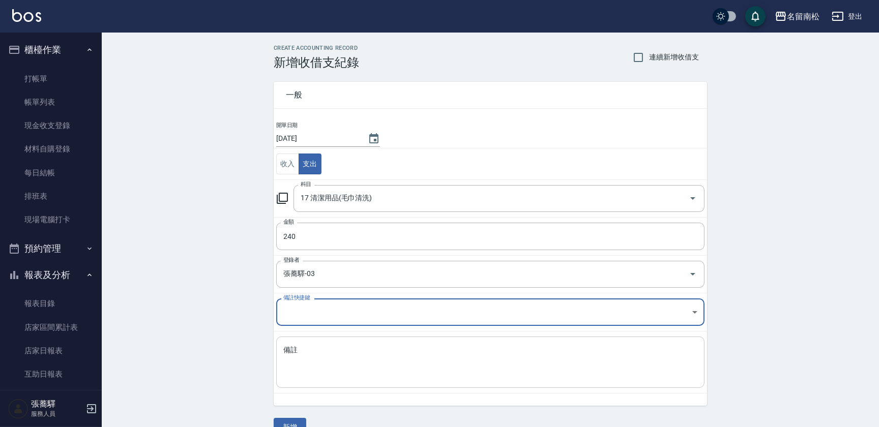
click at [331, 359] on textarea "備註" at bounding box center [490, 362] width 414 height 35
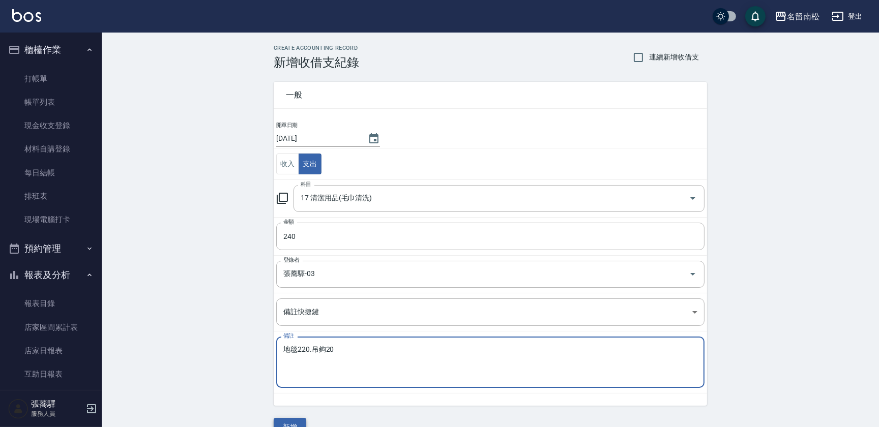
type textarea "地毯220.吊鉤20"
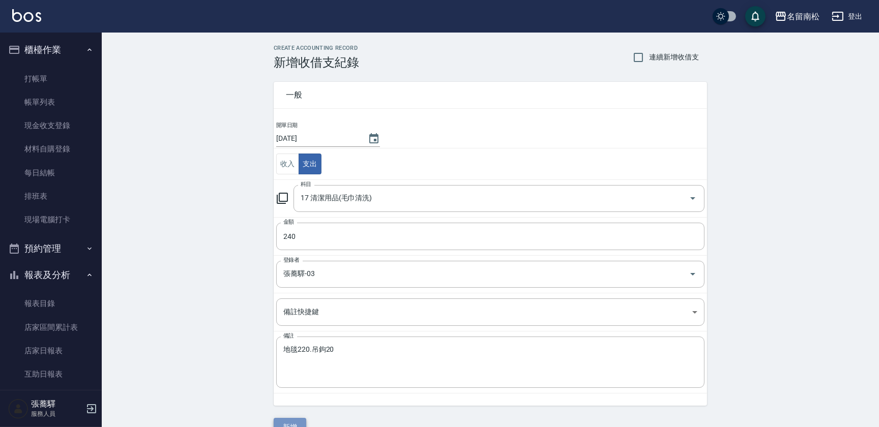
click at [295, 423] on button "新增" at bounding box center [290, 427] width 33 height 19
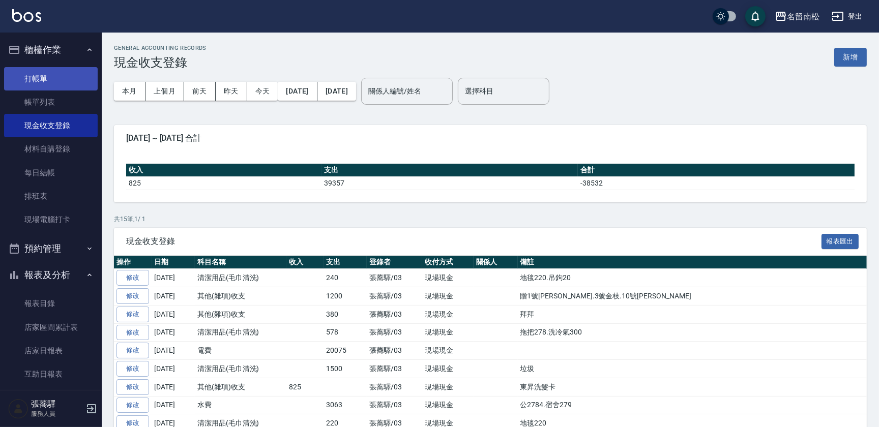
click at [49, 73] on link "打帳單" at bounding box center [51, 78] width 94 height 23
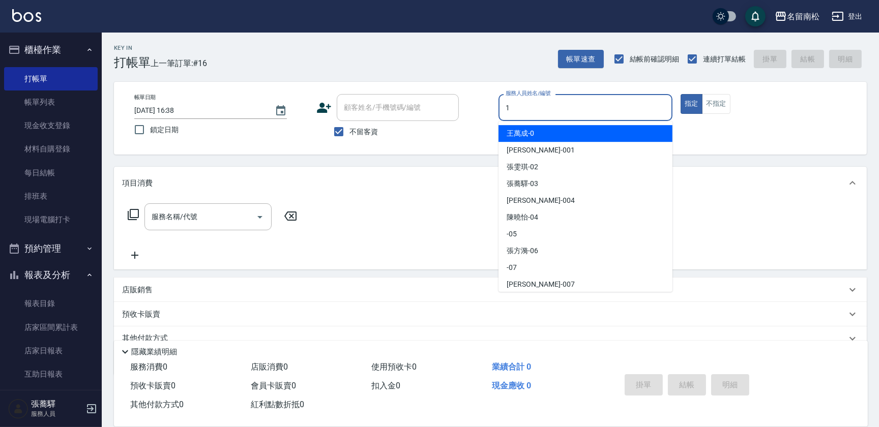
click at [571, 107] on input "1" at bounding box center [585, 108] width 165 height 18
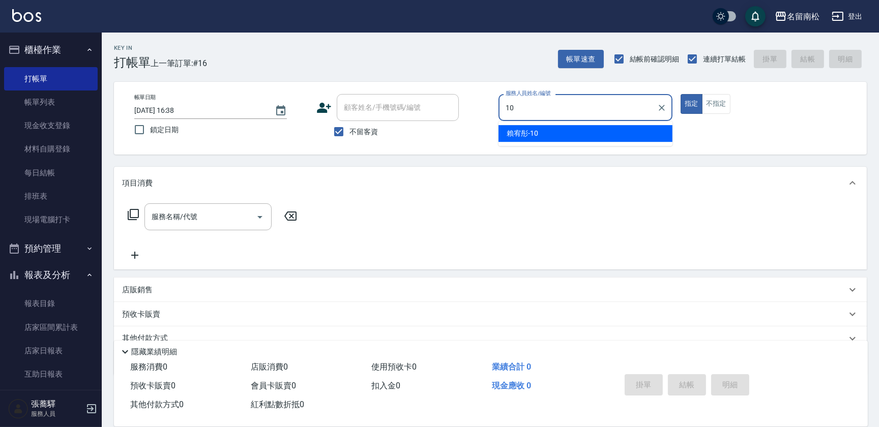
click at [559, 124] on ul "[PERSON_NAME]-10" at bounding box center [586, 133] width 174 height 25
click at [558, 129] on div "[PERSON_NAME]-10" at bounding box center [586, 133] width 174 height 17
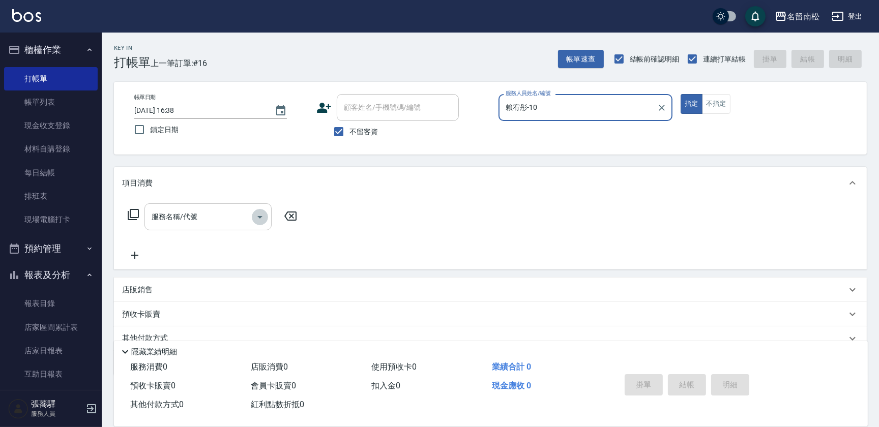
click at [262, 218] on icon "Open" at bounding box center [260, 217] width 12 height 12
type input "賴宥彤-10"
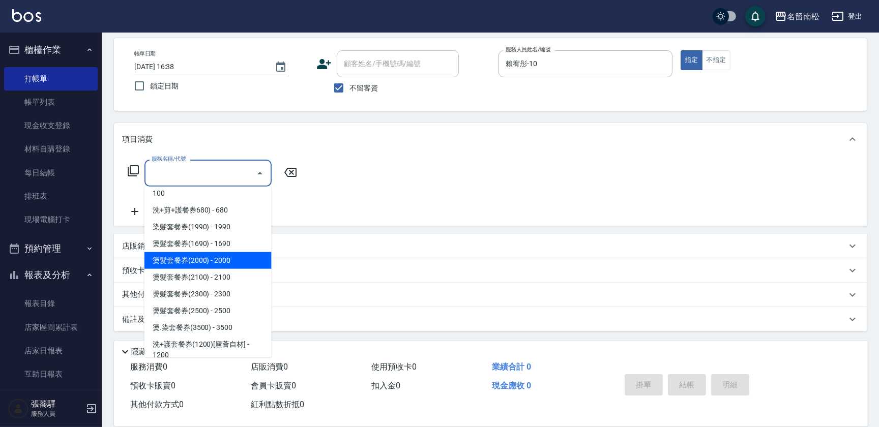
scroll to position [1526, 0]
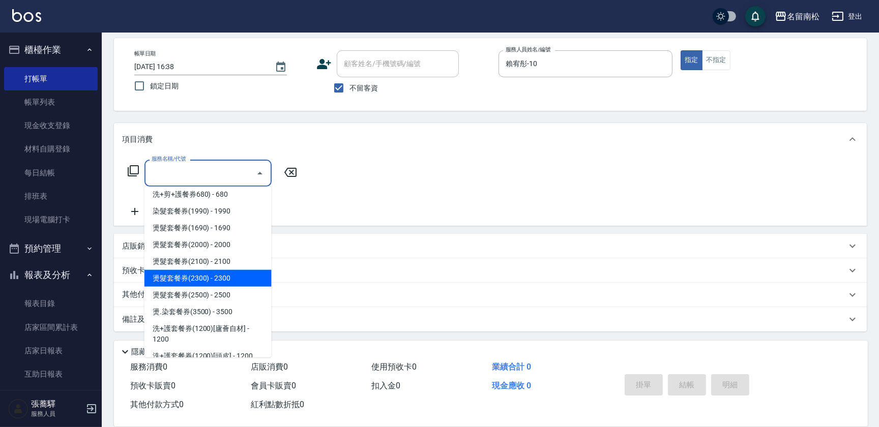
click at [227, 270] on span "燙髮套餐券(2300) - 2300" at bounding box center [207, 278] width 127 height 17
type input "燙髮套餐券(2300)(625)"
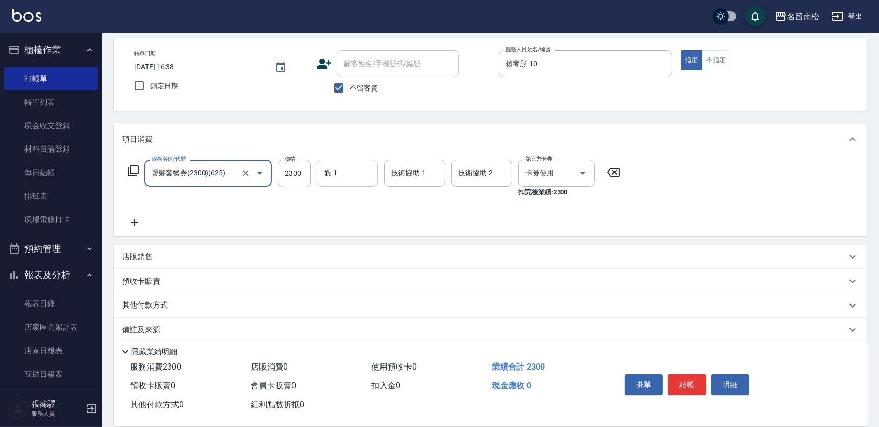
click at [341, 178] on input "1" at bounding box center [348, 173] width 52 height 18
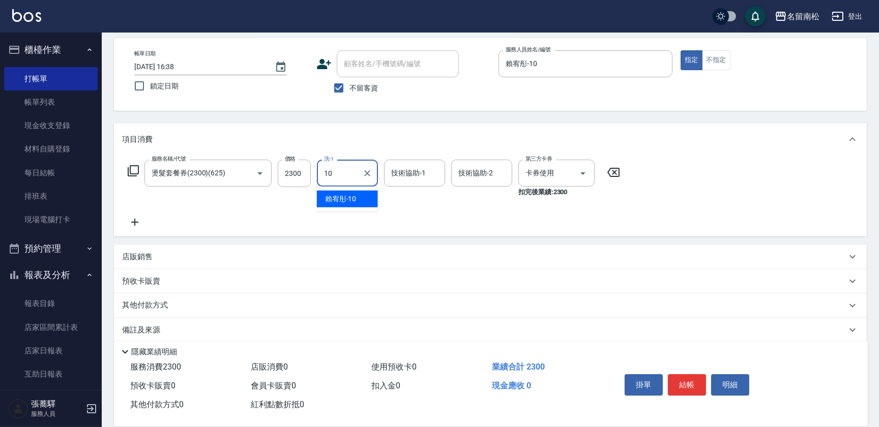
click at [351, 201] on span "[PERSON_NAME]-10" at bounding box center [341, 199] width 32 height 11
type input "賴宥彤-10"
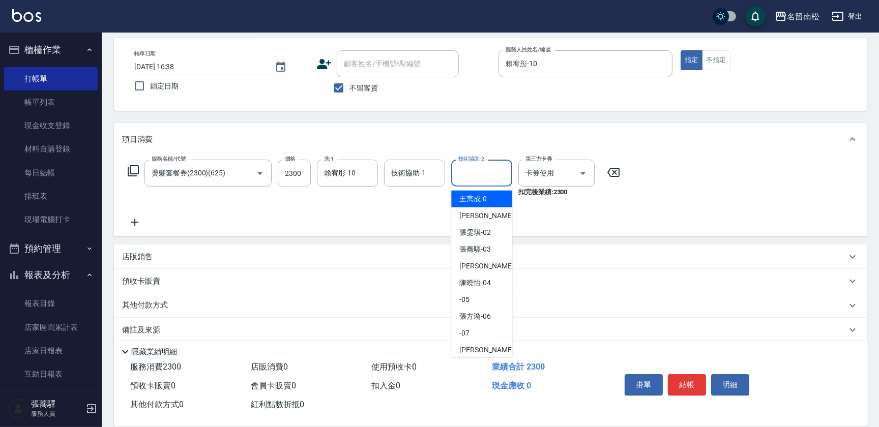
click at [464, 172] on input "技術協助-2" at bounding box center [482, 173] width 52 height 18
click at [488, 200] on span "[PERSON_NAME]-10" at bounding box center [475, 199] width 32 height 11
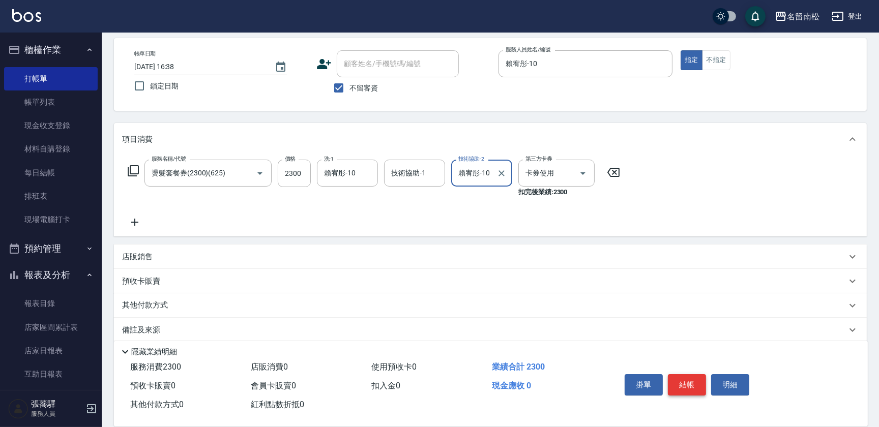
type input "賴宥彤-10"
click at [690, 381] on button "結帳" at bounding box center [687, 384] width 38 height 21
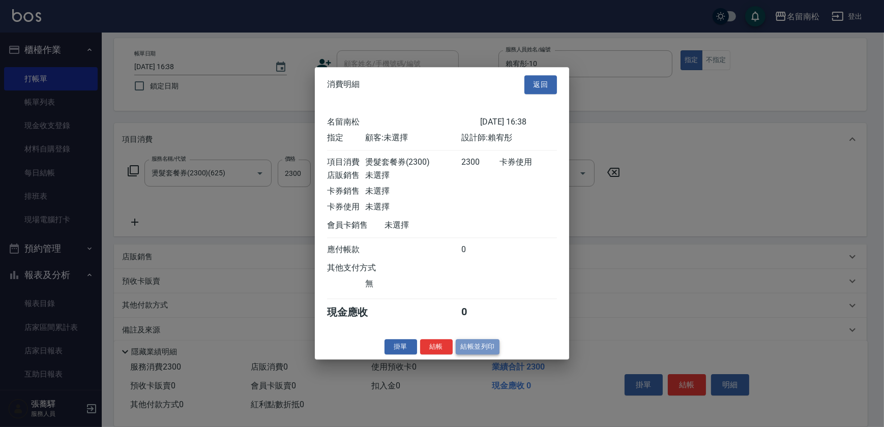
click at [473, 351] on button "結帳並列印" at bounding box center [478, 347] width 44 height 16
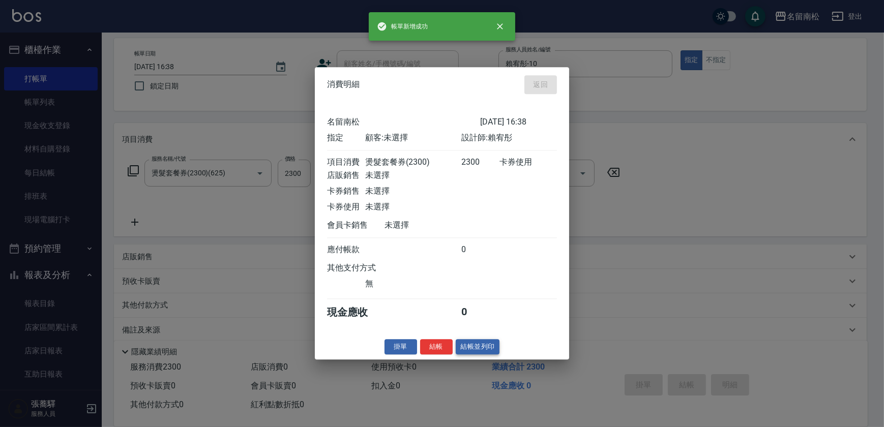
type input "[DATE] 16:43"
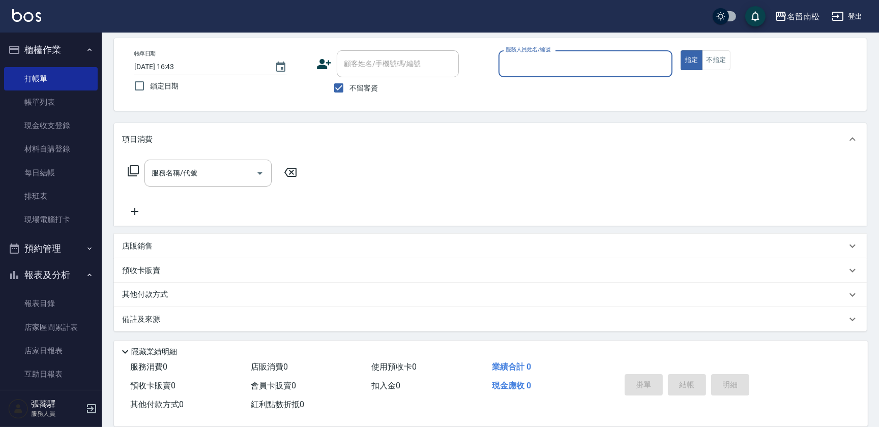
click at [605, 74] on div "服務人員姓名/編號" at bounding box center [586, 63] width 174 height 27
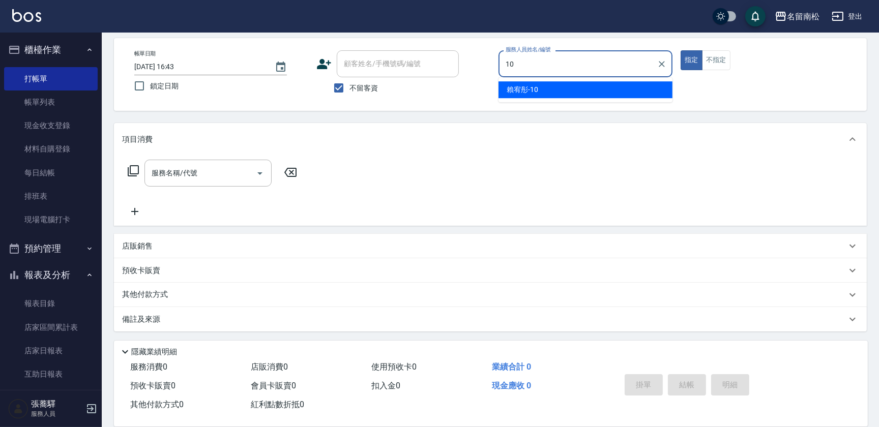
click at [575, 86] on div "[PERSON_NAME]-10" at bounding box center [586, 89] width 174 height 17
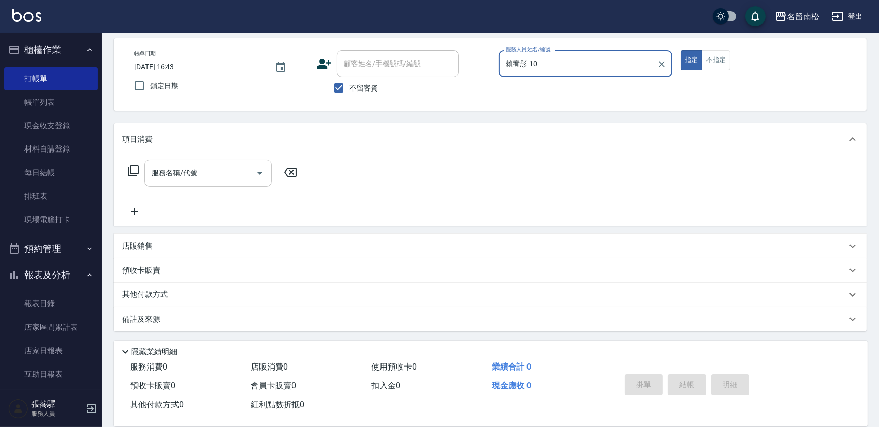
type input "賴宥彤-10"
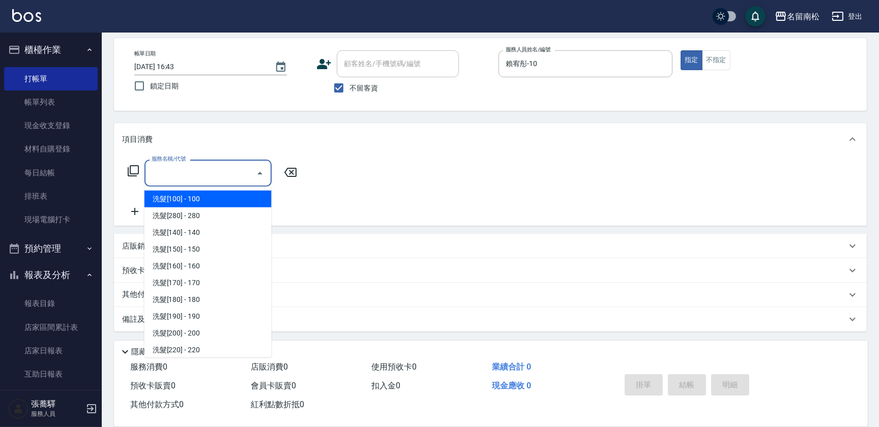
click at [218, 167] on input "服務名稱/代號" at bounding box center [200, 173] width 103 height 18
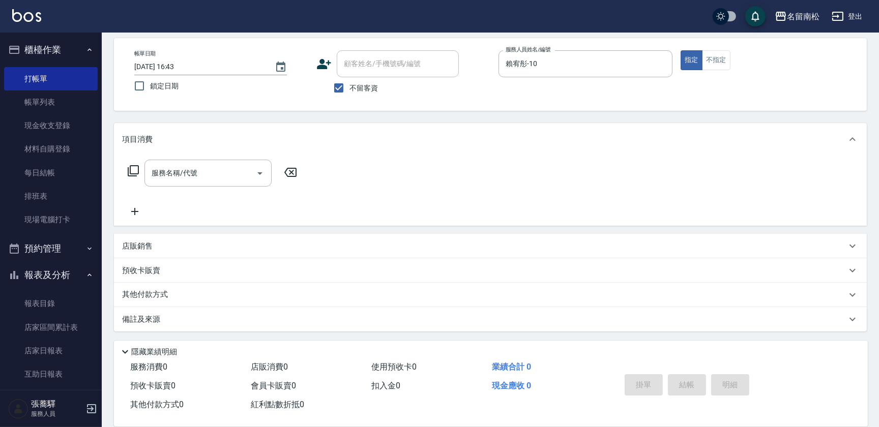
click at [358, 174] on div "服務名稱/代號 服務名稱/代號" at bounding box center [490, 191] width 753 height 70
click at [215, 175] on input "服務名稱/代號" at bounding box center [200, 173] width 103 height 18
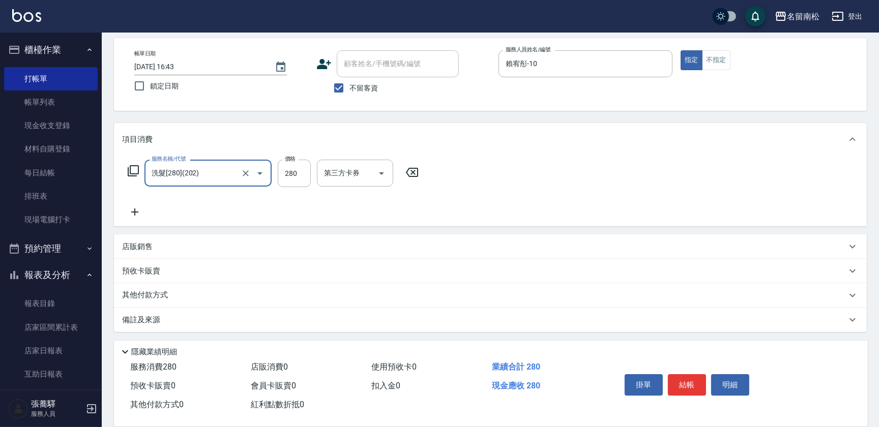
type input "洗髮[280](202)"
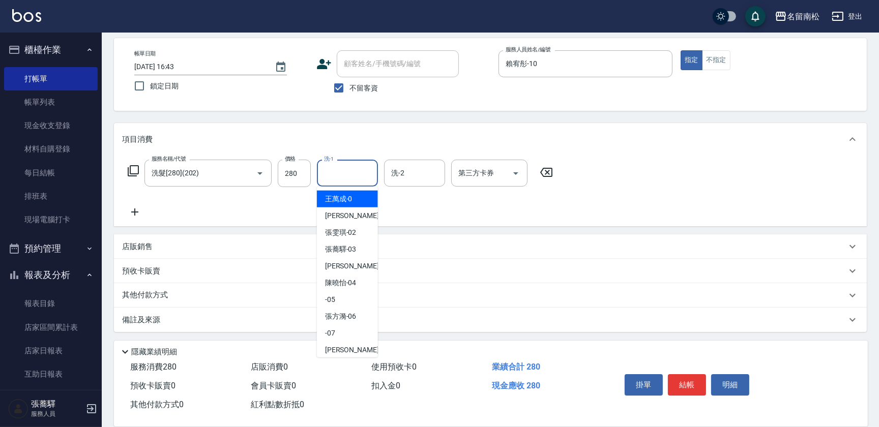
click at [328, 173] on input "洗-1" at bounding box center [348, 173] width 52 height 18
click at [338, 199] on span "[PERSON_NAME]-10" at bounding box center [341, 199] width 32 height 11
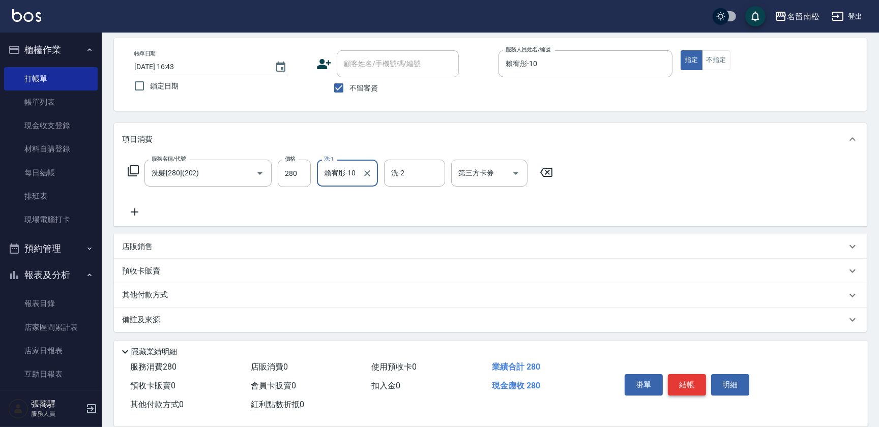
type input "賴宥彤-10"
click at [682, 382] on button "結帳" at bounding box center [687, 384] width 38 height 21
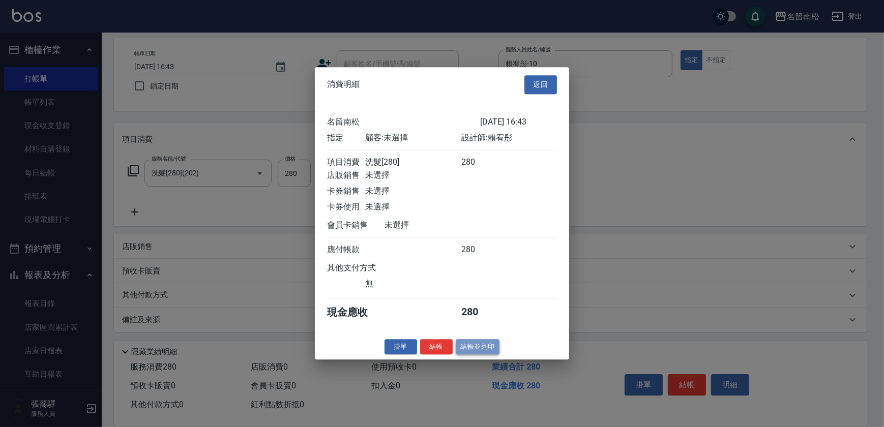
click at [472, 346] on button "結帳並列印" at bounding box center [478, 347] width 44 height 16
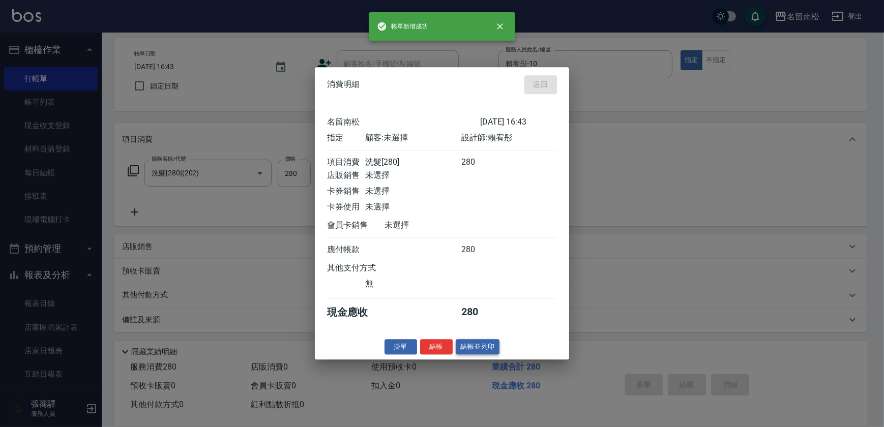
type input "[DATE] 16:45"
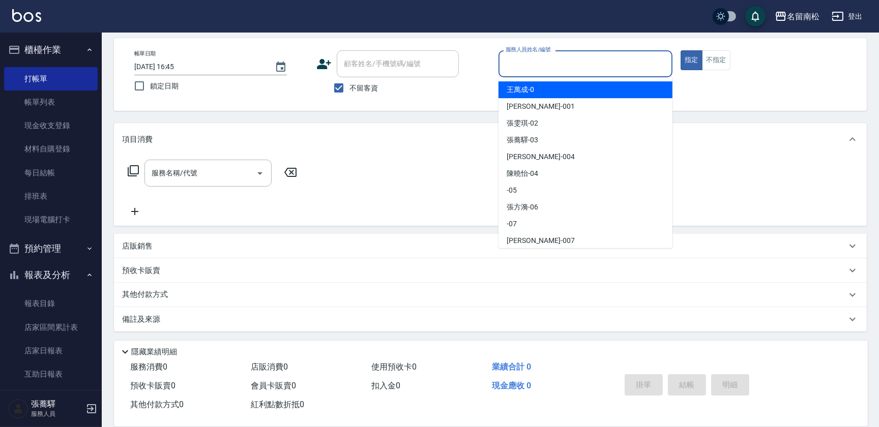
drag, startPoint x: 558, startPoint y: 57, endPoint x: 560, endPoint y: 67, distance: 9.9
click at [558, 57] on input "服務人員姓名/編號" at bounding box center [585, 64] width 165 height 18
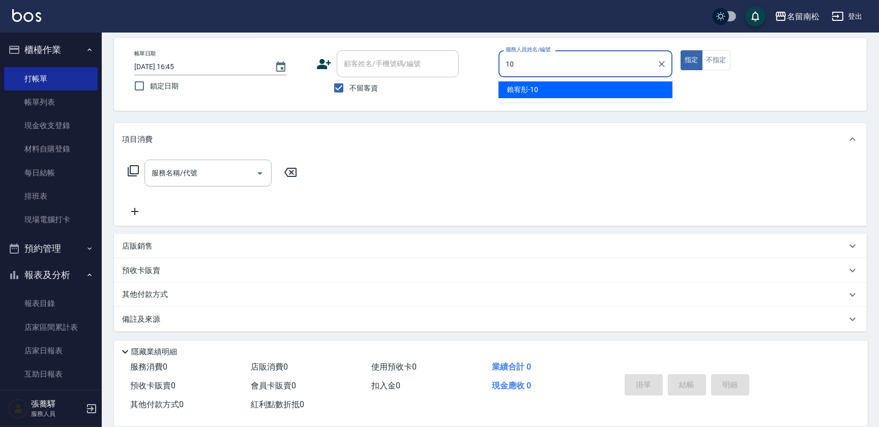
type input "10"
click at [566, 102] on div "帳單日期 [DATE] 16:45 鎖定日期 顧客姓名/手機號碼/編號 顧客姓名/手機號碼/編號 不留客資 服務人員姓名/編號 服務人員姓名/編號 指定 不指定" at bounding box center [490, 74] width 753 height 73
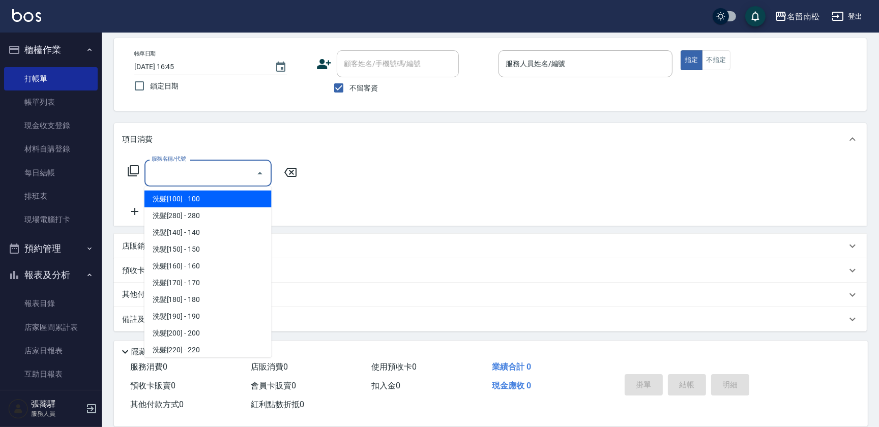
click at [228, 179] on input "服務名稱/代號" at bounding box center [200, 173] width 103 height 18
type input "2"
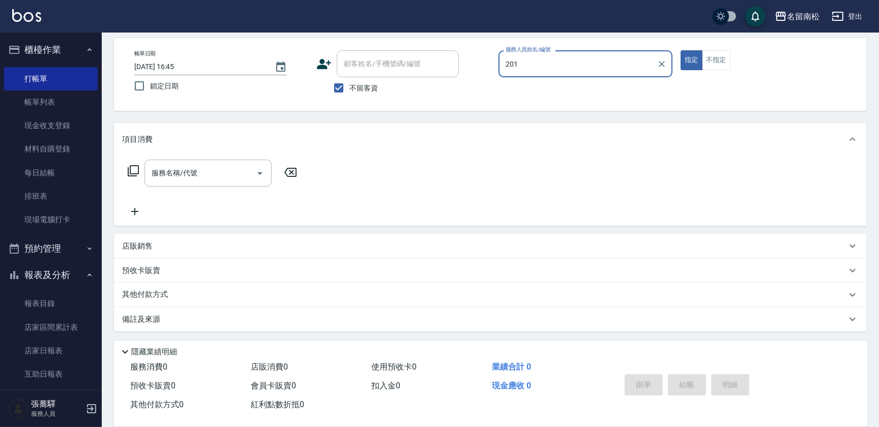
click at [551, 71] on input "201" at bounding box center [578, 64] width 150 height 18
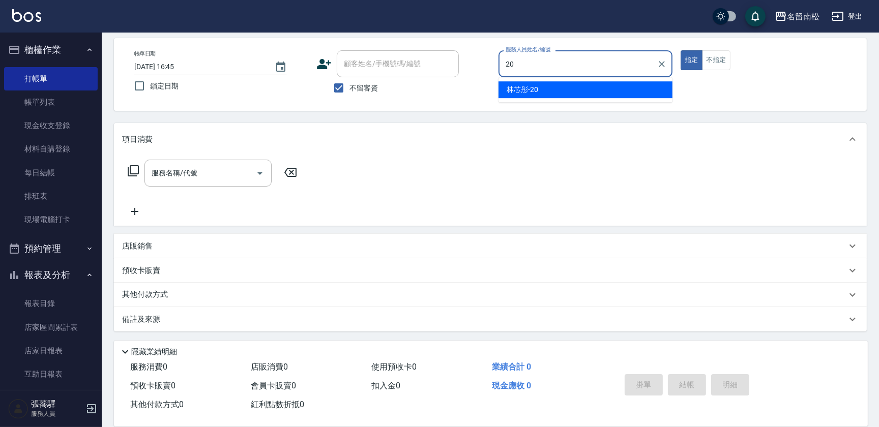
type input "2"
click at [575, 92] on div "[PERSON_NAME]-10" at bounding box center [586, 89] width 174 height 17
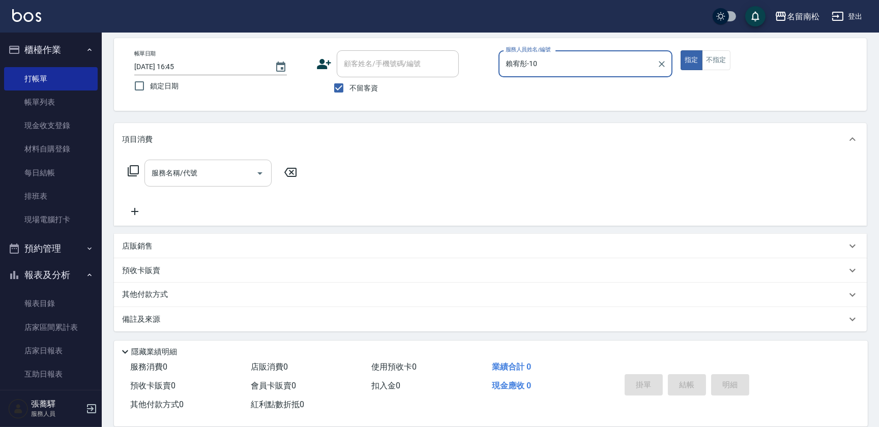
type input "賴宥彤-10"
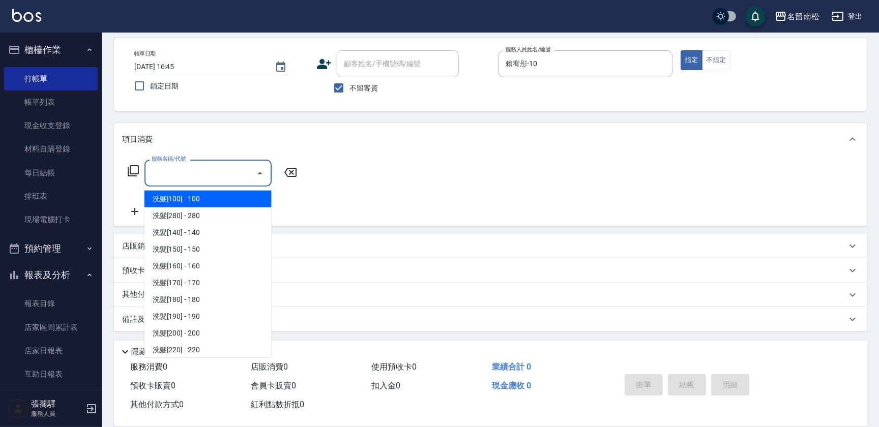
click at [222, 177] on input "服務名稱/代號" at bounding box center [200, 173] width 103 height 18
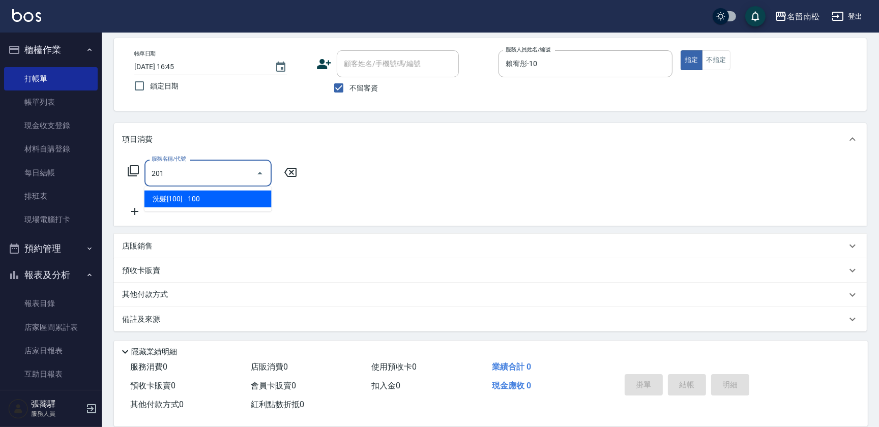
drag, startPoint x: 231, startPoint y: 199, endPoint x: 274, endPoint y: 198, distance: 42.7
click at [233, 199] on span "洗髮[100] - 100" at bounding box center [207, 199] width 127 height 17
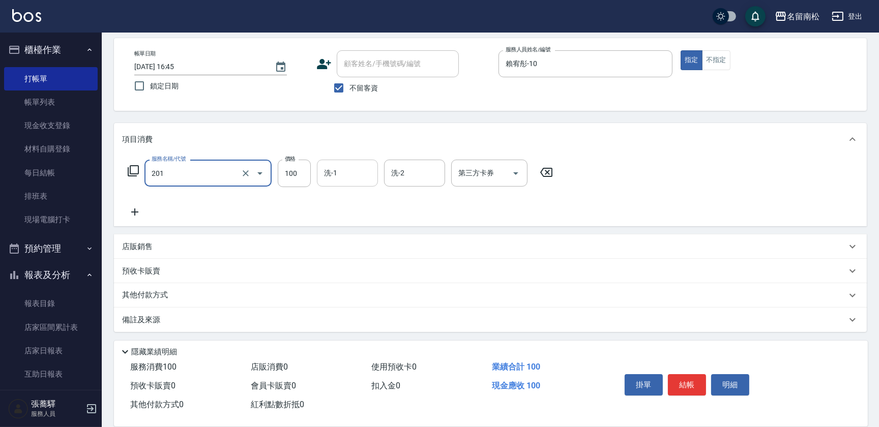
type input "洗髮[100](201)"
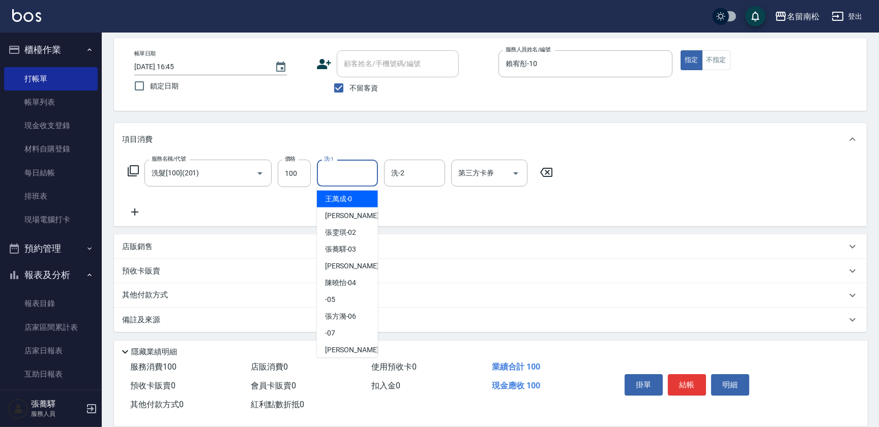
click at [341, 176] on input "洗-1" at bounding box center [348, 173] width 52 height 18
click at [362, 205] on div "[PERSON_NAME]-10" at bounding box center [347, 199] width 61 height 17
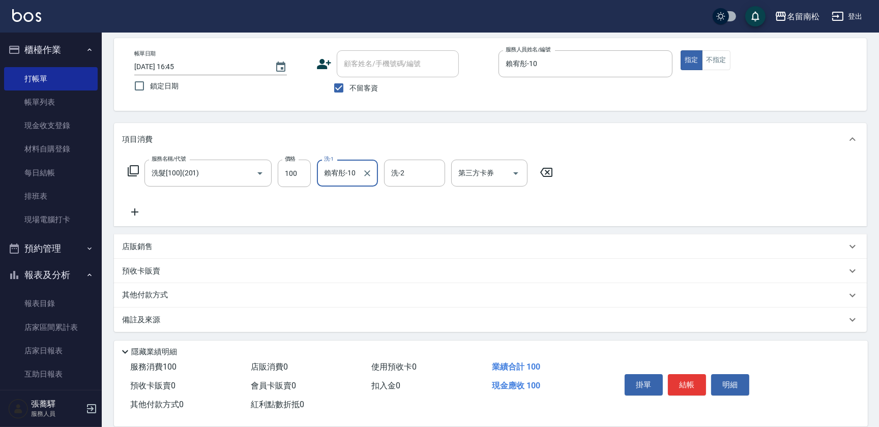
type input "賴宥彤-10"
click at [135, 216] on icon at bounding box center [134, 212] width 25 height 12
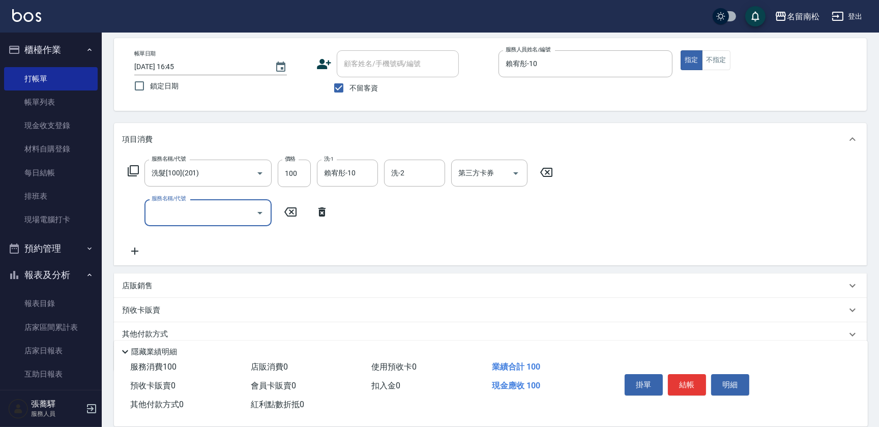
click at [193, 216] on input "服務名稱/代號" at bounding box center [200, 213] width 103 height 18
type input "護髮[800](604)"
click at [303, 209] on input "800" at bounding box center [294, 212] width 33 height 27
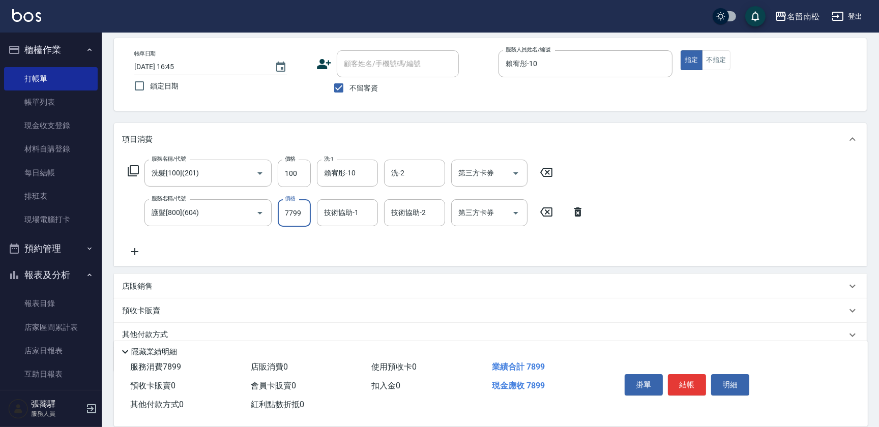
click at [288, 206] on input "7799" at bounding box center [294, 212] width 33 height 27
type input "799"
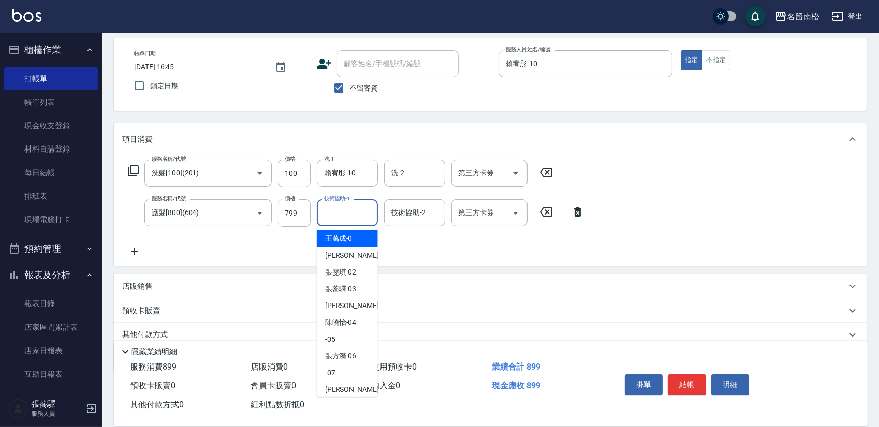
click at [357, 209] on input "技術協助-1" at bounding box center [348, 213] width 52 height 18
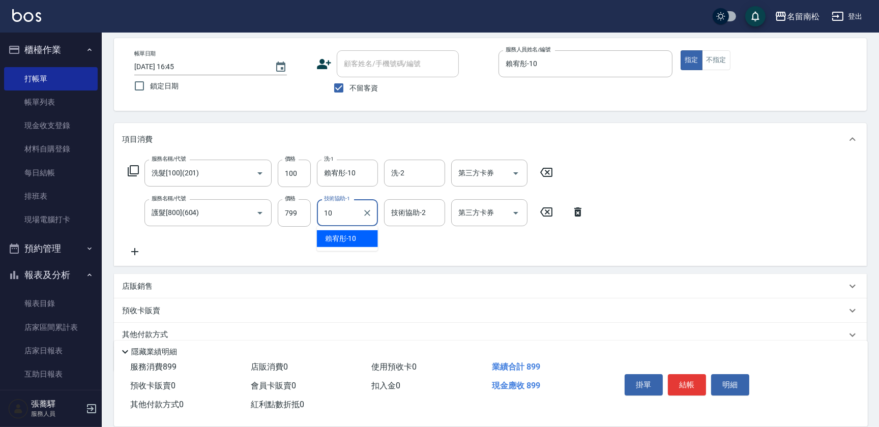
click at [357, 234] on div "[PERSON_NAME]-10" at bounding box center [347, 238] width 61 height 17
type input "賴宥彤-10"
click at [290, 212] on input "799" at bounding box center [294, 212] width 33 height 27
click at [288, 210] on input "6699" at bounding box center [294, 212] width 33 height 27
type input "699"
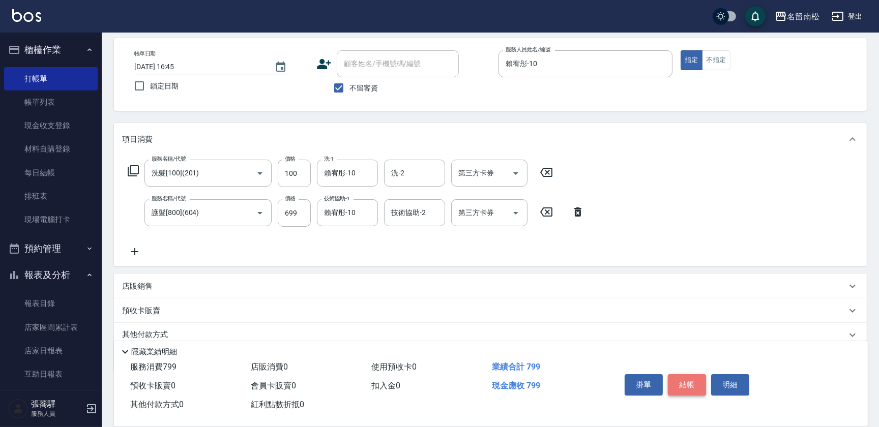
click at [682, 375] on button "結帳" at bounding box center [687, 384] width 38 height 21
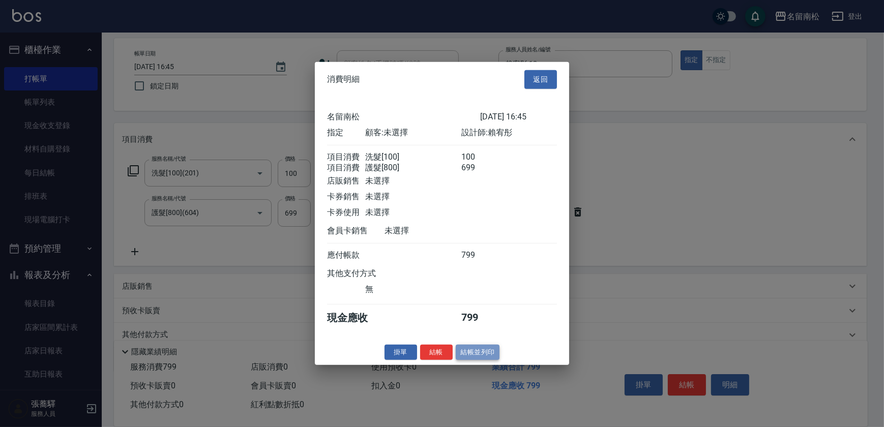
click at [471, 355] on button "結帳並列印" at bounding box center [478, 352] width 44 height 16
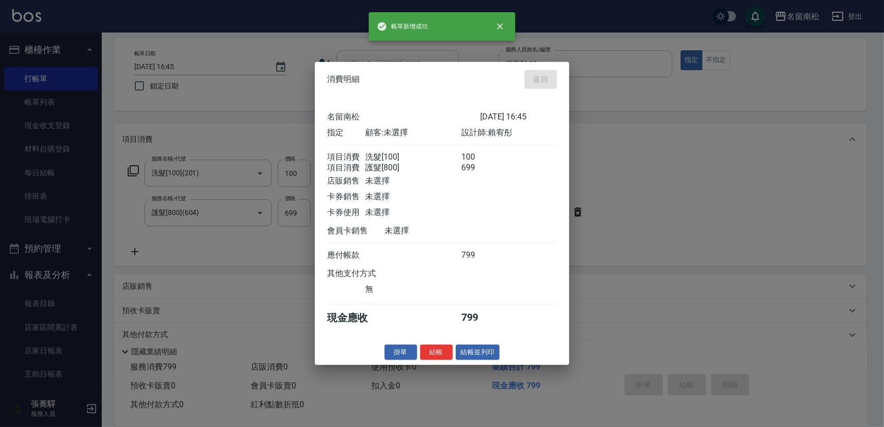
type input "[DATE] 16:46"
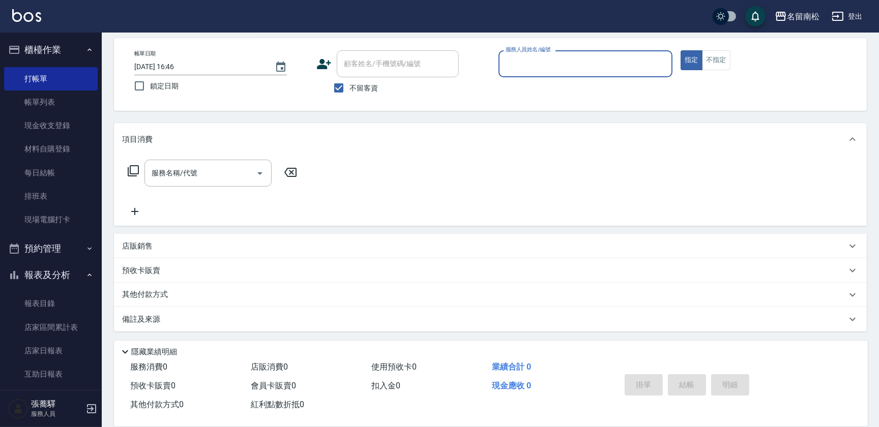
click at [595, 60] on input "服務人員姓名/編號" at bounding box center [585, 64] width 165 height 18
type input "4"
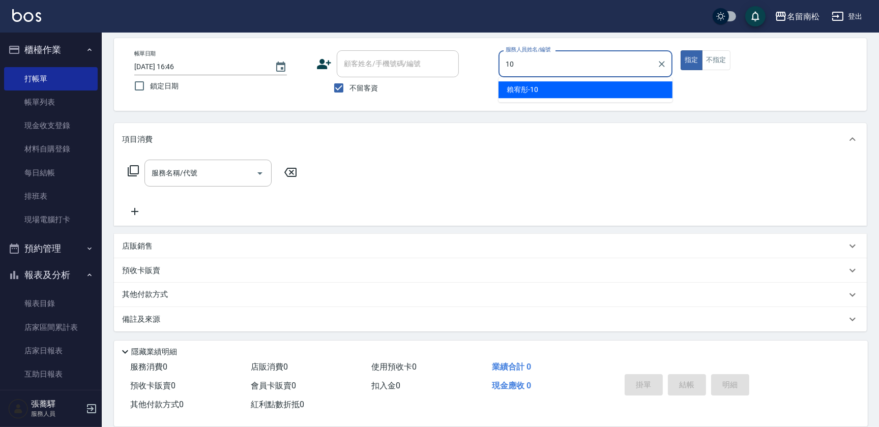
click at [565, 94] on div "[PERSON_NAME]-10" at bounding box center [586, 89] width 174 height 17
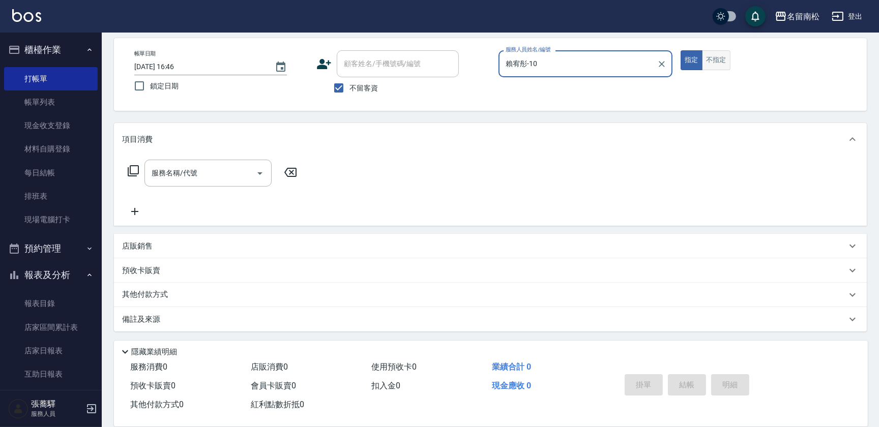
type input "賴宥彤-10"
click at [710, 60] on button "不指定" at bounding box center [716, 60] width 28 height 20
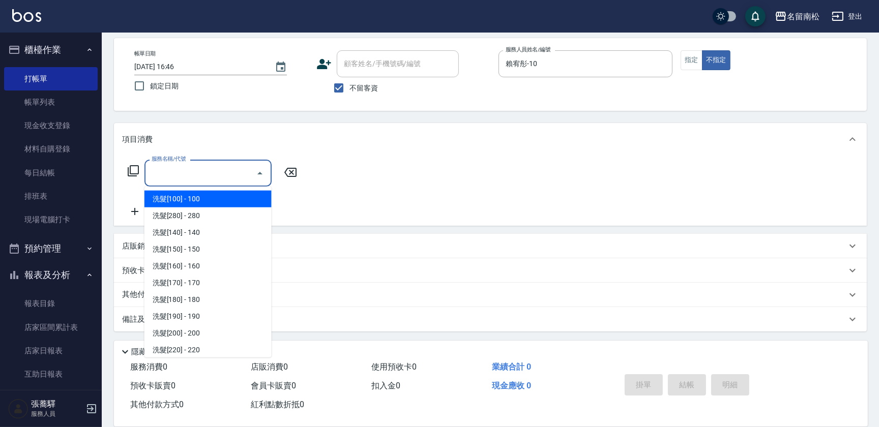
click at [204, 170] on input "服務名稱/代號" at bounding box center [200, 173] width 103 height 18
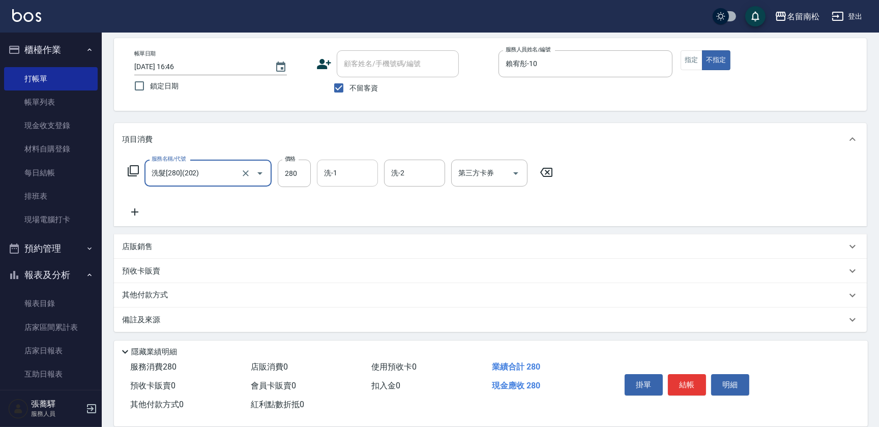
type input "洗髮[280](202)"
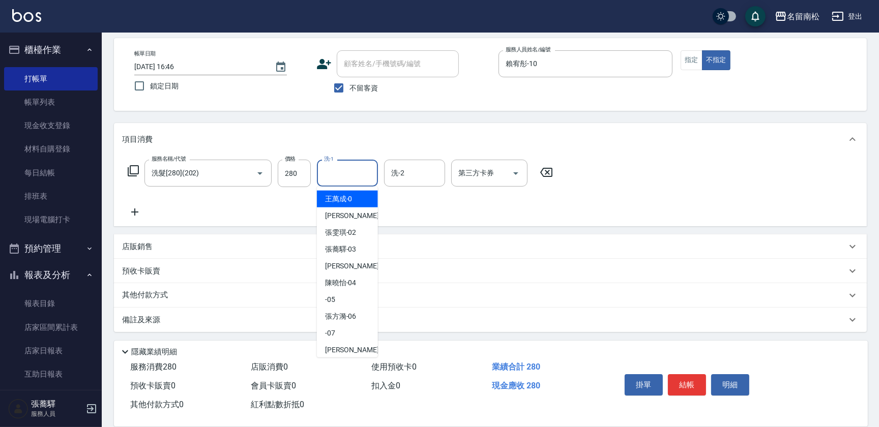
click at [328, 173] on input "洗-1" at bounding box center [348, 173] width 52 height 18
click at [336, 198] on span "[PERSON_NAME]-10" at bounding box center [341, 199] width 32 height 11
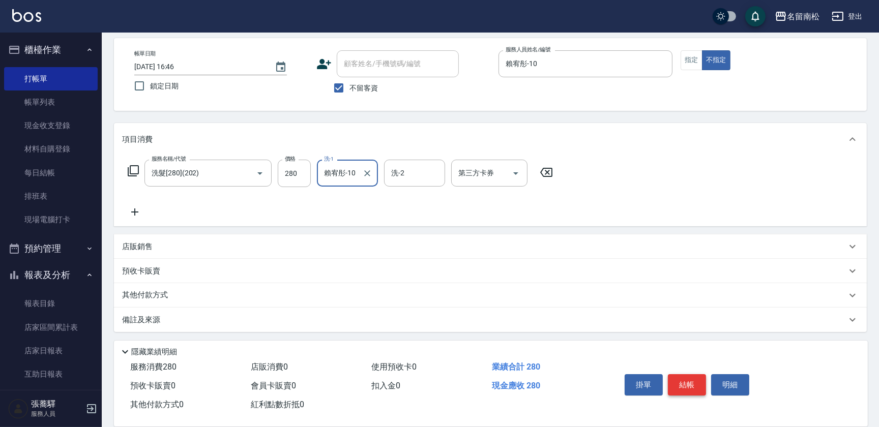
type input "賴宥彤-10"
click at [681, 379] on button "結帳" at bounding box center [687, 384] width 38 height 21
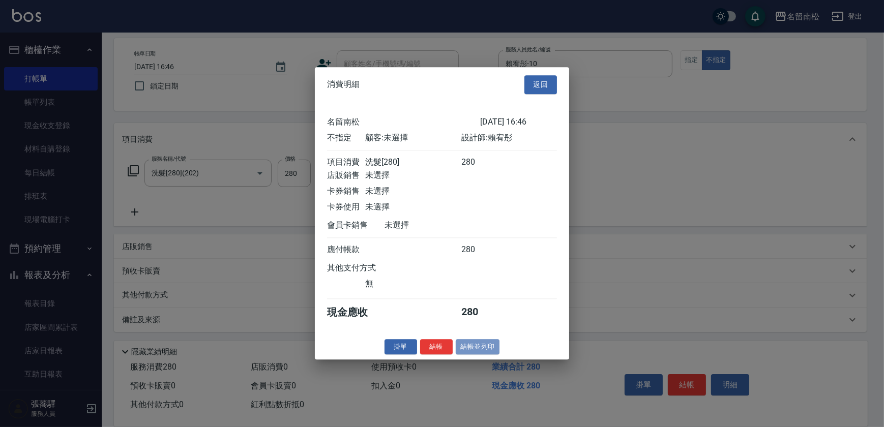
drag, startPoint x: 483, startPoint y: 352, endPoint x: 477, endPoint y: 335, distance: 18.2
click at [483, 352] on button "結帳並列印" at bounding box center [478, 347] width 44 height 16
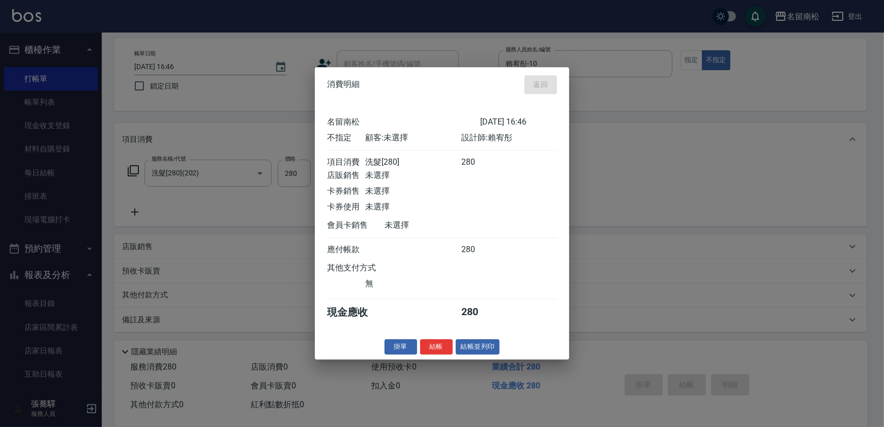
type input "[DATE] 16:47"
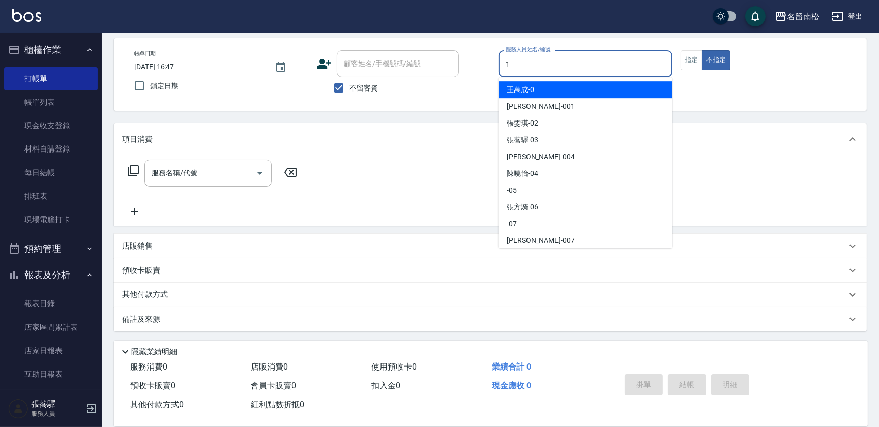
click at [518, 64] on input "1" at bounding box center [585, 64] width 165 height 18
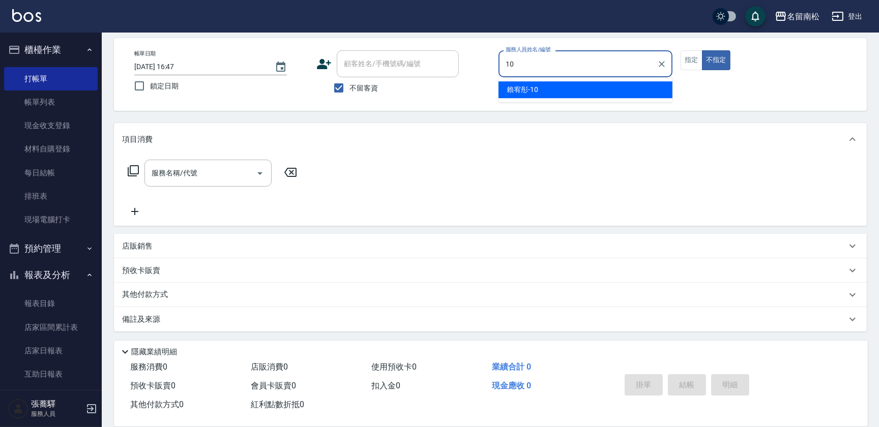
click at [520, 86] on span "[PERSON_NAME]-10" at bounding box center [523, 89] width 32 height 11
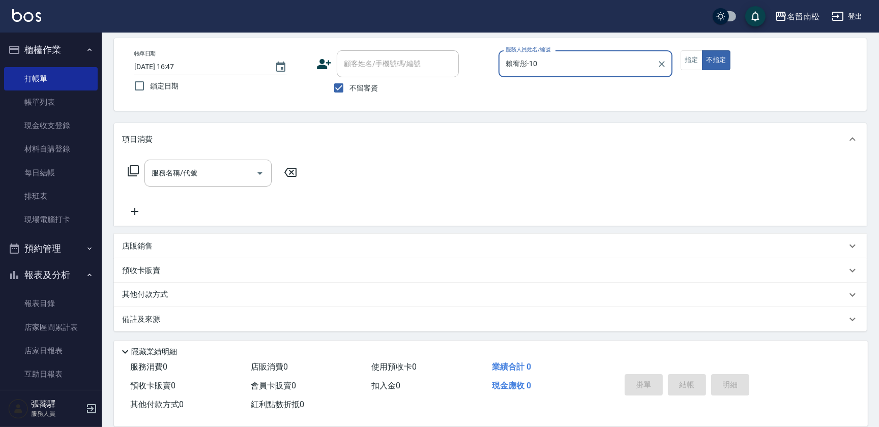
type input "賴宥彤-10"
click at [692, 46] on div "帳單日期 [DATE] 16:47 鎖定日期 顧客姓名/手機號碼/編號 顧客姓名/手機號碼/編號 不留客資 服務人員姓名/編號 [PERSON_NAME]-1…" at bounding box center [490, 74] width 753 height 73
click at [687, 58] on button "指定" at bounding box center [692, 60] width 22 height 20
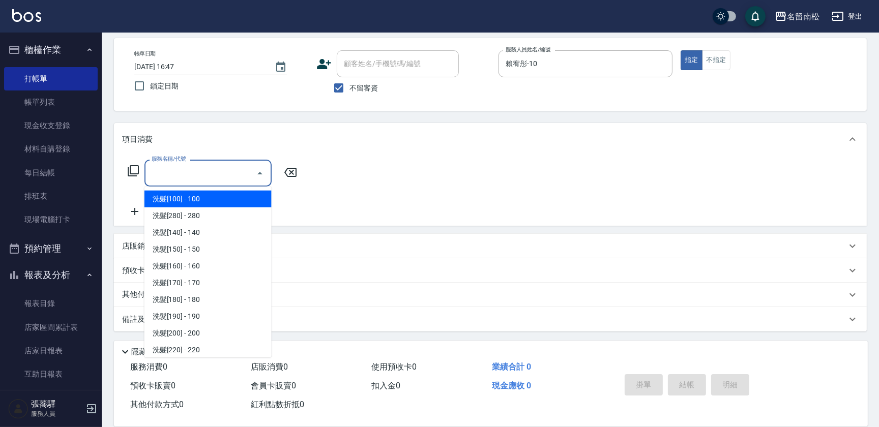
click at [196, 178] on input "服務名稱/代號" at bounding box center [200, 173] width 103 height 18
click at [225, 177] on input "服務名稱/代號" at bounding box center [200, 173] width 103 height 18
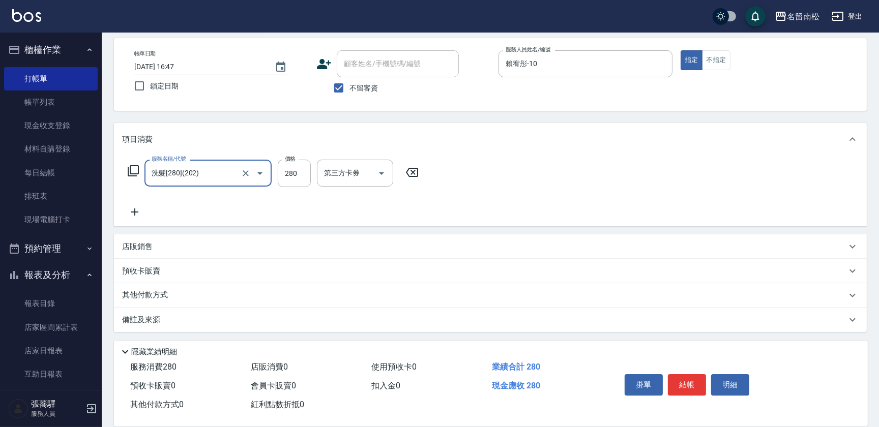
type input "洗髮[280](202)"
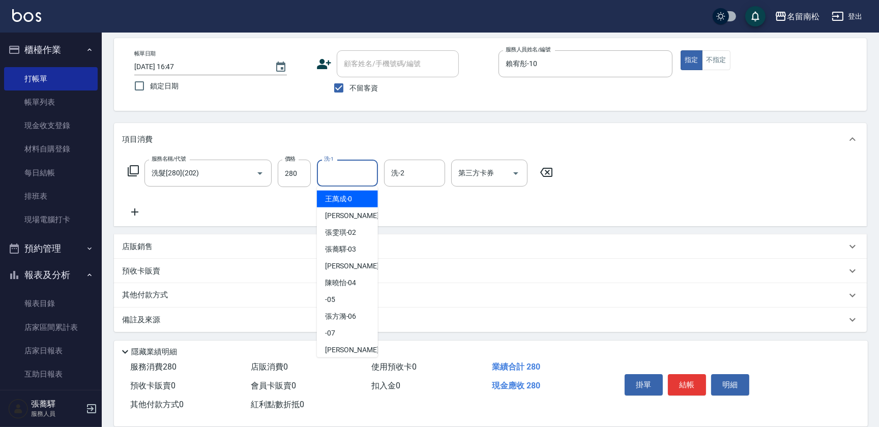
click at [354, 175] on input "洗-1" at bounding box center [348, 173] width 52 height 18
type input "張蕎驛-03"
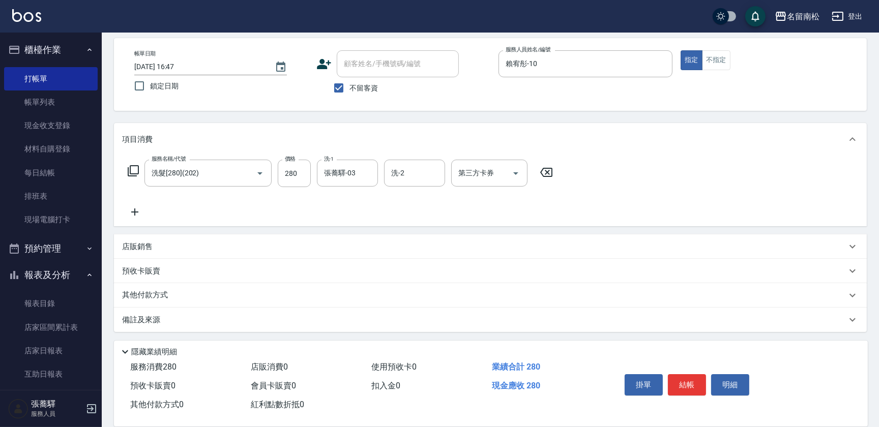
click at [132, 217] on icon at bounding box center [134, 212] width 25 height 12
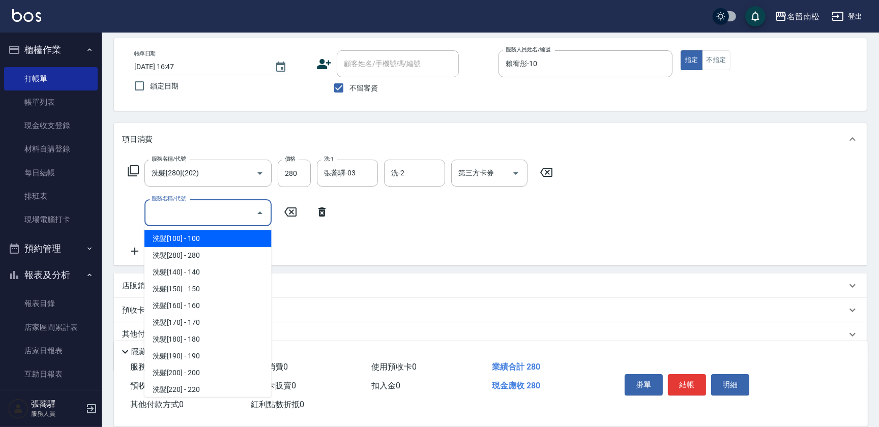
click at [160, 212] on input "服務名稱/代號" at bounding box center [200, 213] width 103 height 18
click at [263, 213] on icon "Close" at bounding box center [260, 213] width 12 height 12
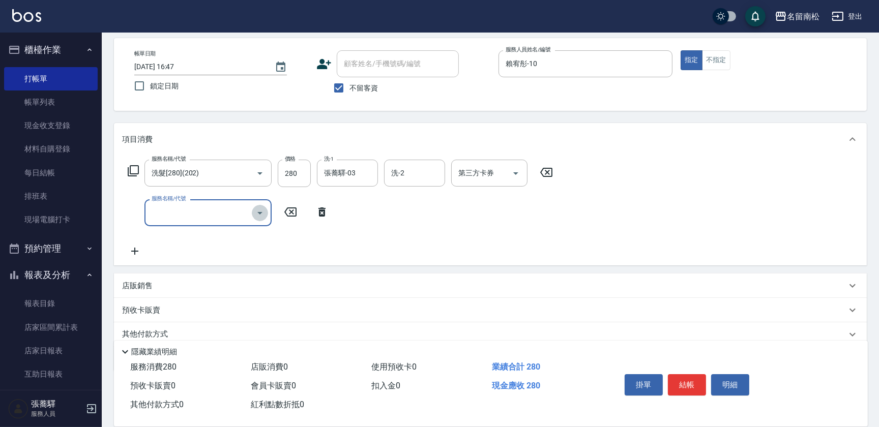
click at [263, 213] on icon "Open" at bounding box center [260, 213] width 12 height 12
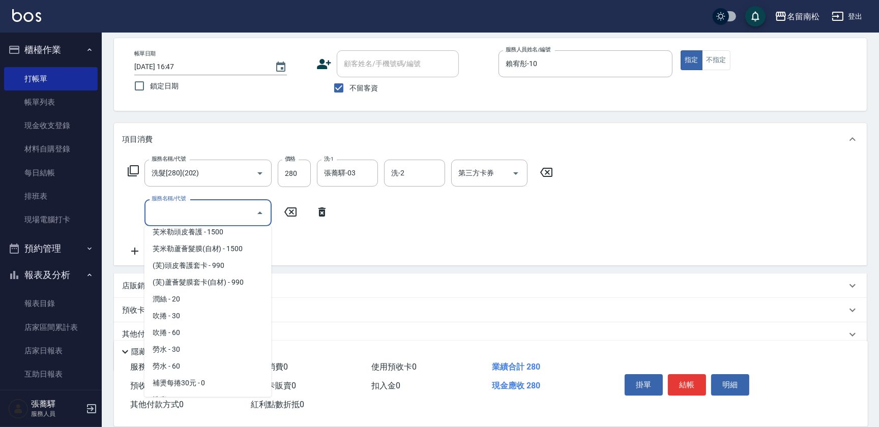
scroll to position [1711, 0]
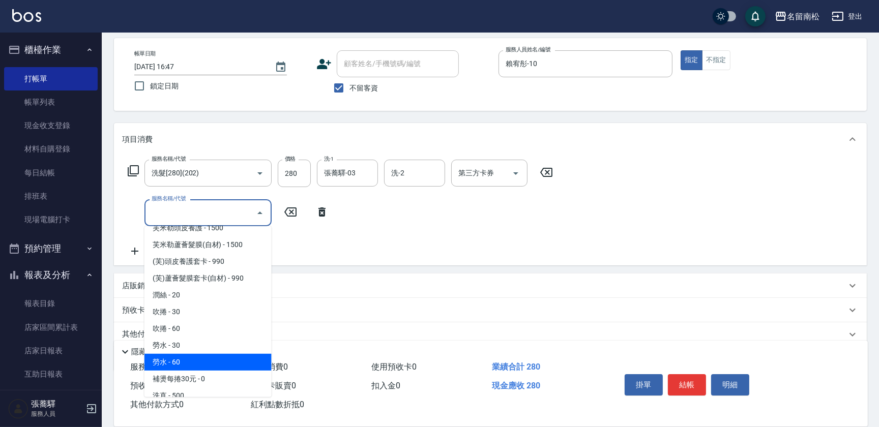
click at [203, 354] on span "勞水 - 60" at bounding box center [207, 362] width 127 height 17
type input "勞水(805)"
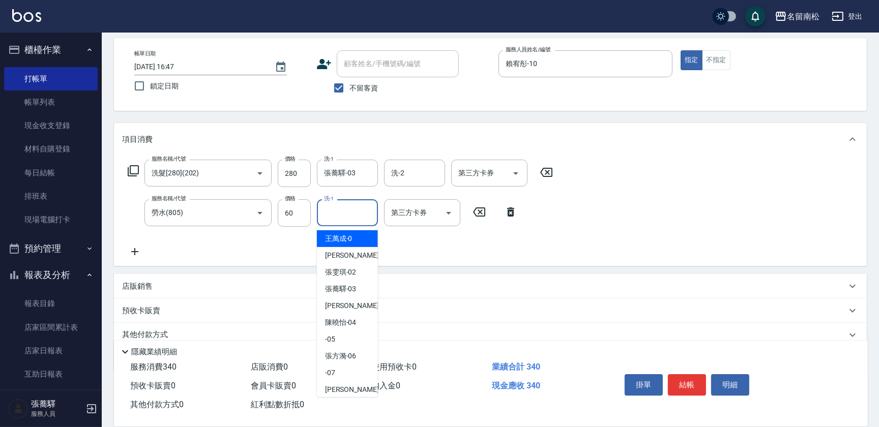
click at [354, 208] on input "洗-1" at bounding box center [348, 213] width 52 height 18
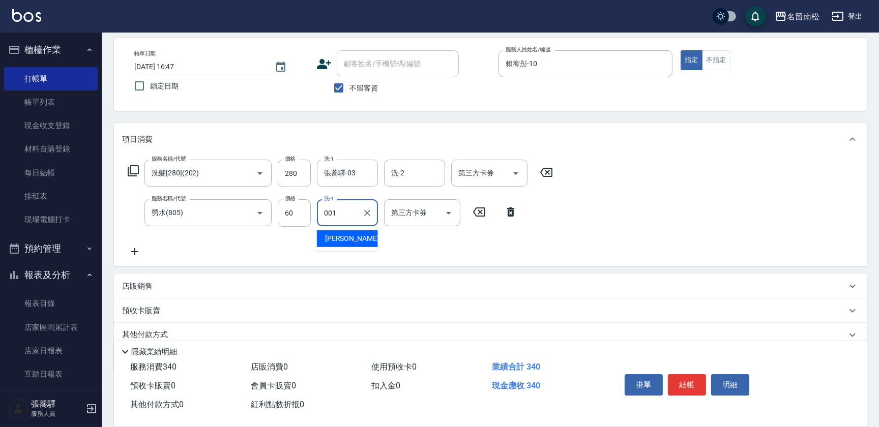
click at [348, 237] on span "[PERSON_NAME] -001" at bounding box center [359, 239] width 68 height 11
click at [359, 213] on div "[PERSON_NAME]-001 洗-1" at bounding box center [347, 212] width 61 height 27
type input "林"
click at [354, 219] on input "洗-1" at bounding box center [348, 213] width 52 height 18
click at [345, 237] on span "[PERSON_NAME]-10" at bounding box center [341, 239] width 32 height 11
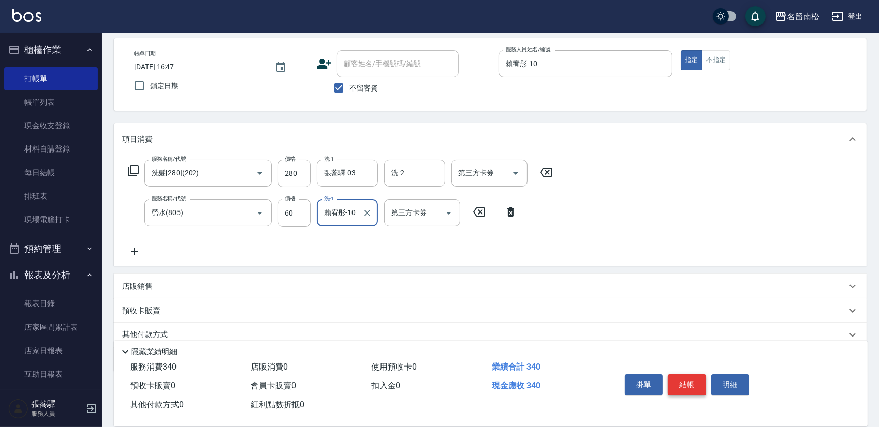
type input "賴宥彤-10"
click at [690, 385] on button "結帳" at bounding box center [687, 384] width 38 height 21
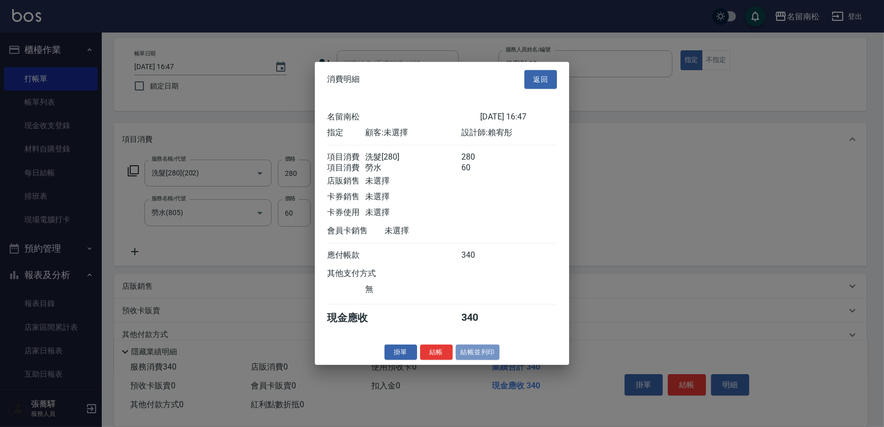
click at [472, 360] on button "結帳並列印" at bounding box center [478, 352] width 44 height 16
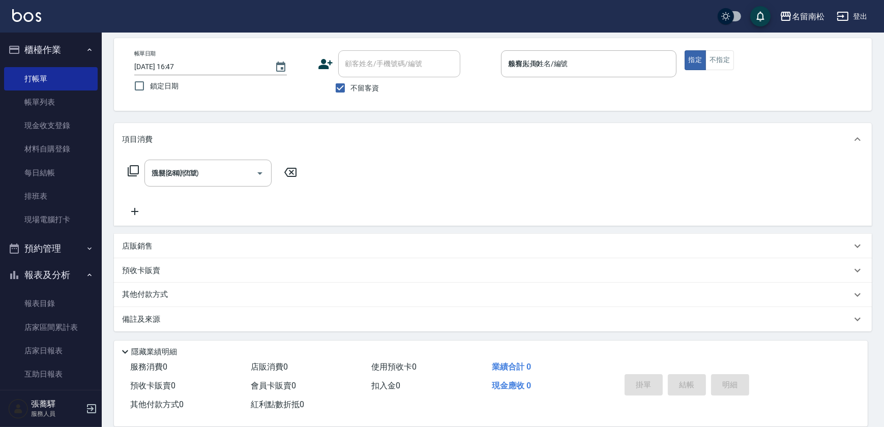
type input "[DATE] 16:49"
